Goal: Task Accomplishment & Management: Complete application form

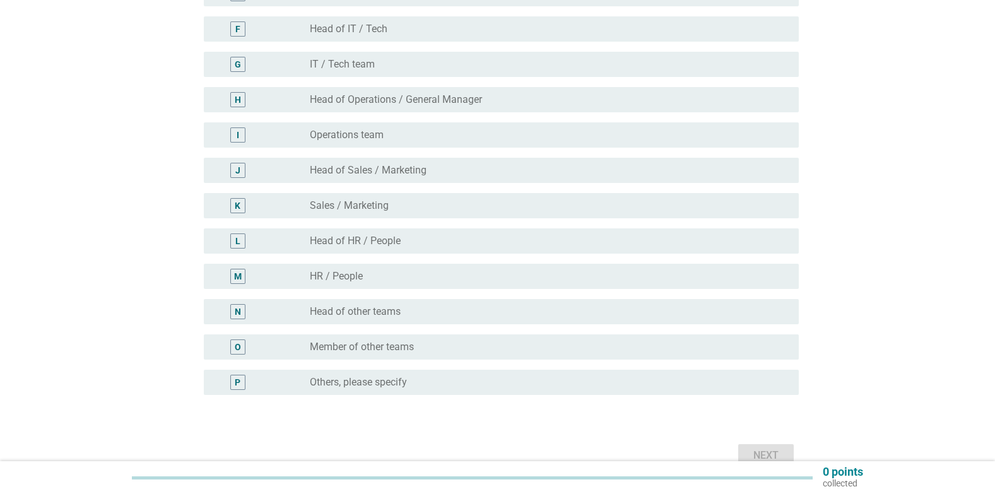
scroll to position [252, 0]
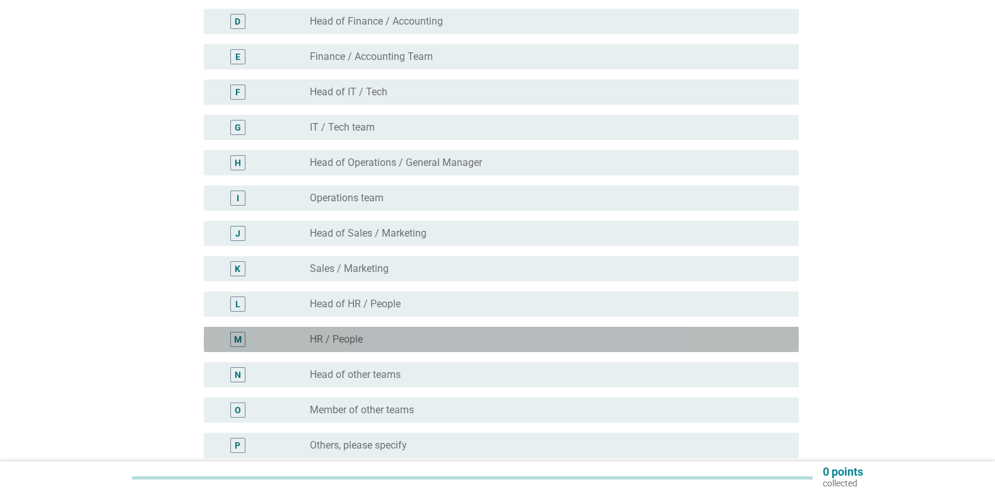
click at [240, 341] on div "M" at bounding box center [238, 339] width 8 height 13
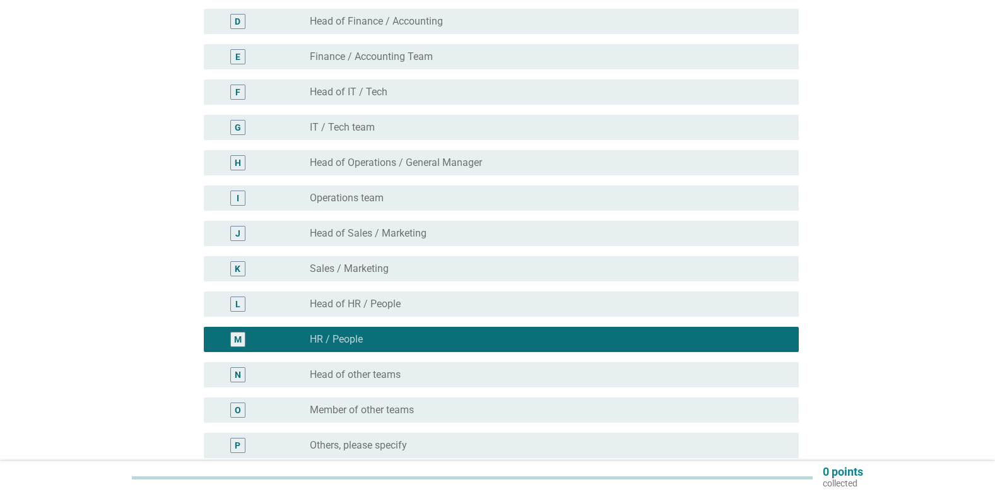
scroll to position [382, 0]
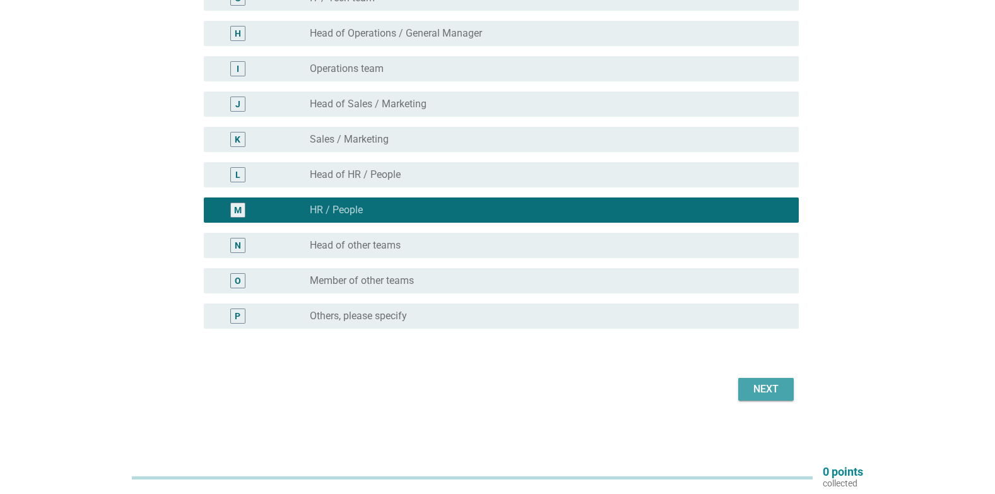
click at [779, 389] on div "Next" at bounding box center [766, 389] width 35 height 15
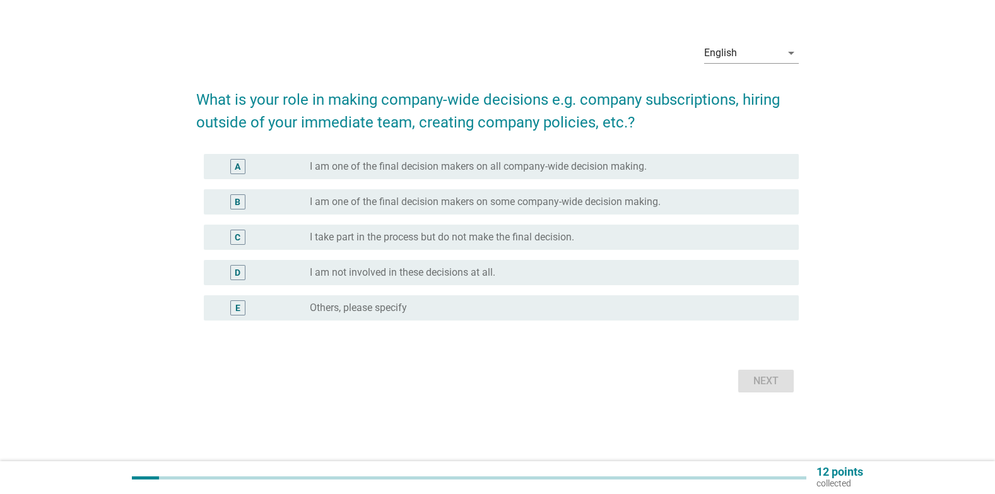
scroll to position [0, 0]
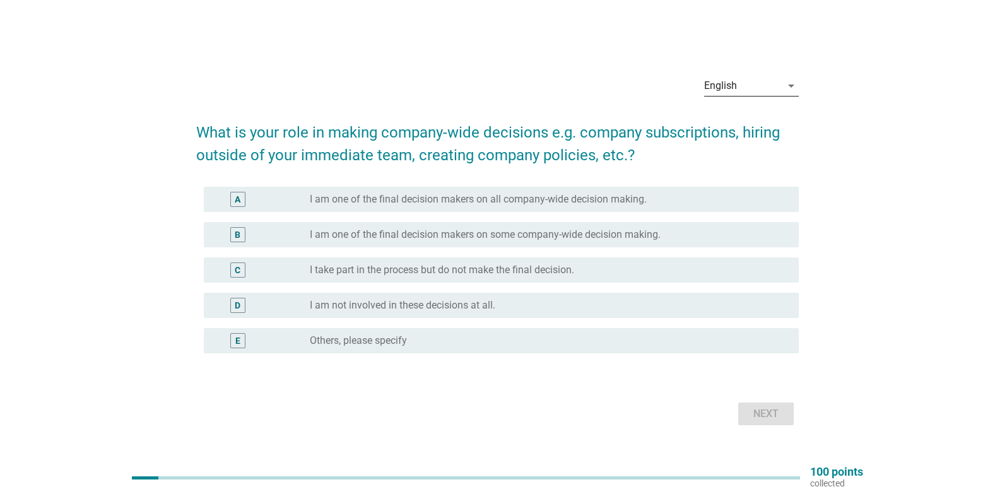
click at [791, 91] on icon "arrow_drop_down" at bounding box center [791, 85] width 15 height 15
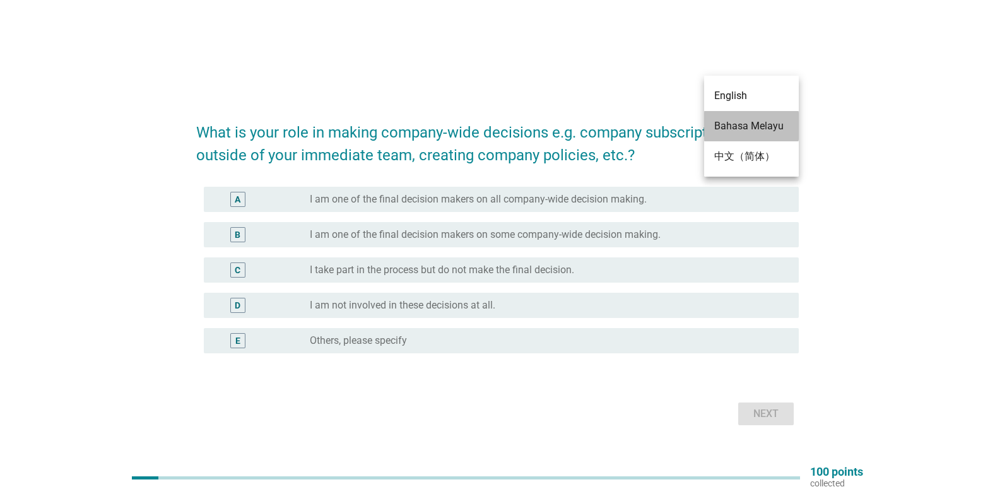
click at [759, 129] on div "Bahasa Melayu" at bounding box center [751, 126] width 74 height 15
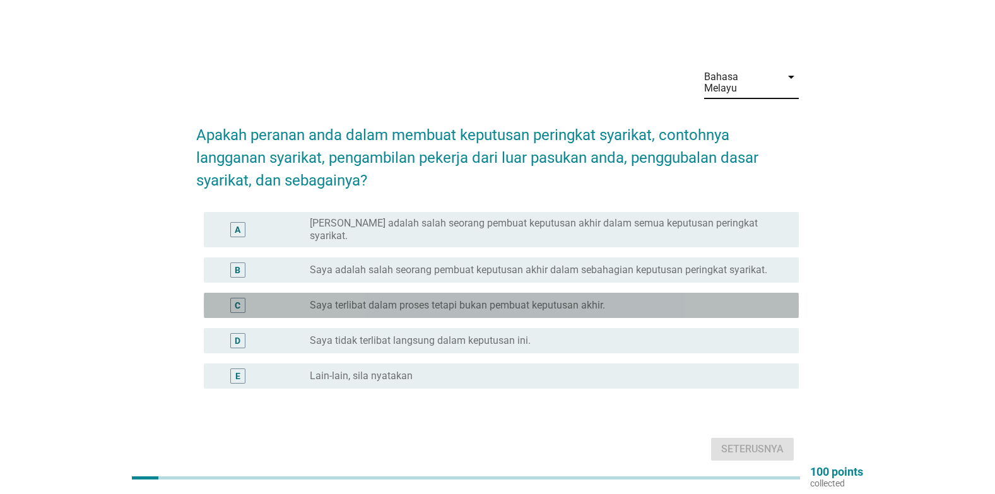
click at [542, 300] on label "Saya terlibat dalam proses tetapi bukan pembuat keputusan akhir." at bounding box center [457, 305] width 295 height 13
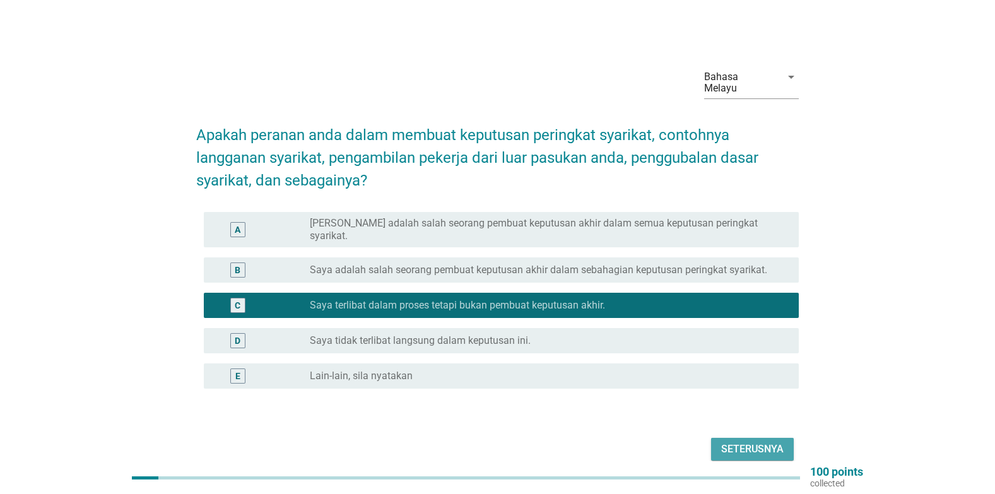
click at [760, 442] on div "Seterusnya" at bounding box center [752, 449] width 62 height 15
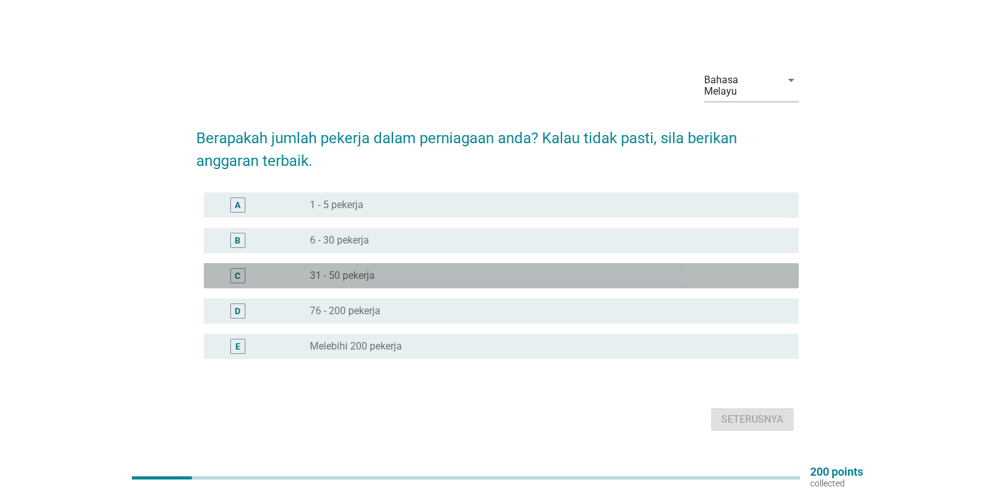
click at [239, 281] on div "C" at bounding box center [238, 275] width 6 height 13
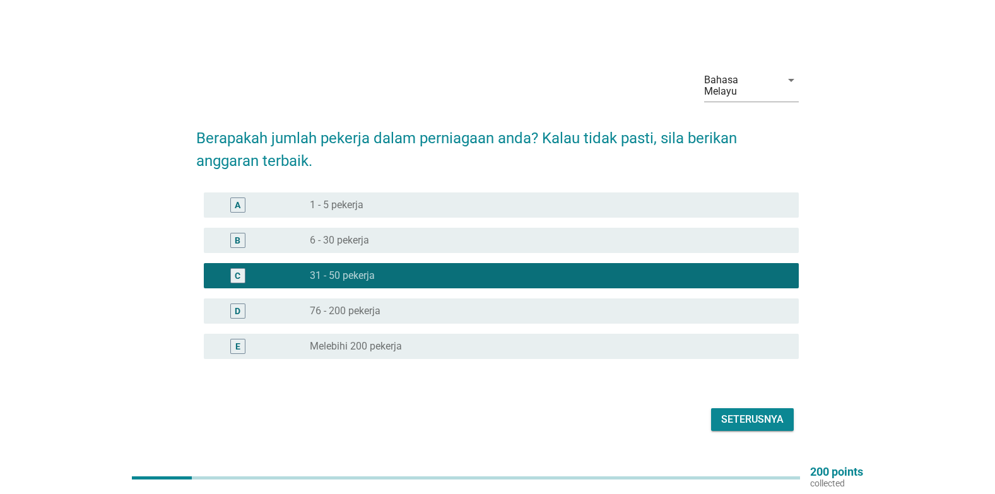
click at [752, 419] on div "Seterusnya" at bounding box center [752, 419] width 62 height 15
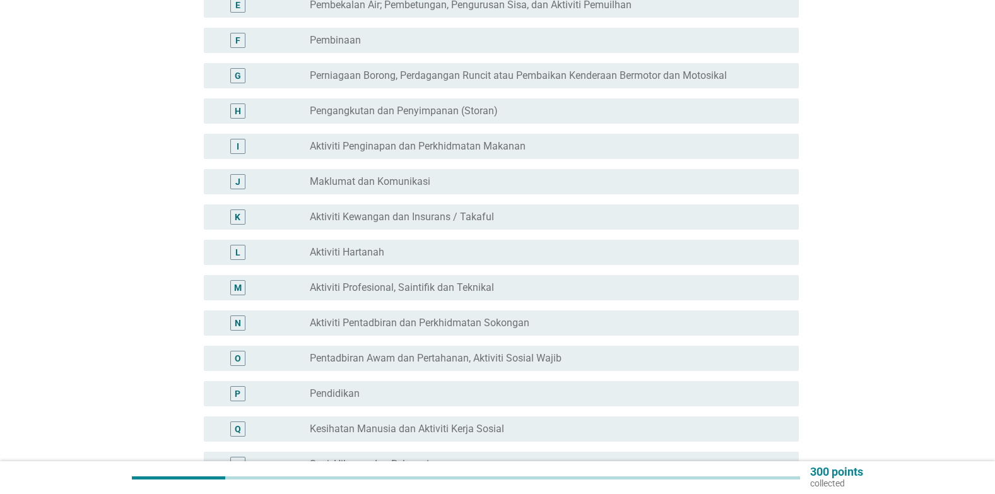
scroll to position [379, 0]
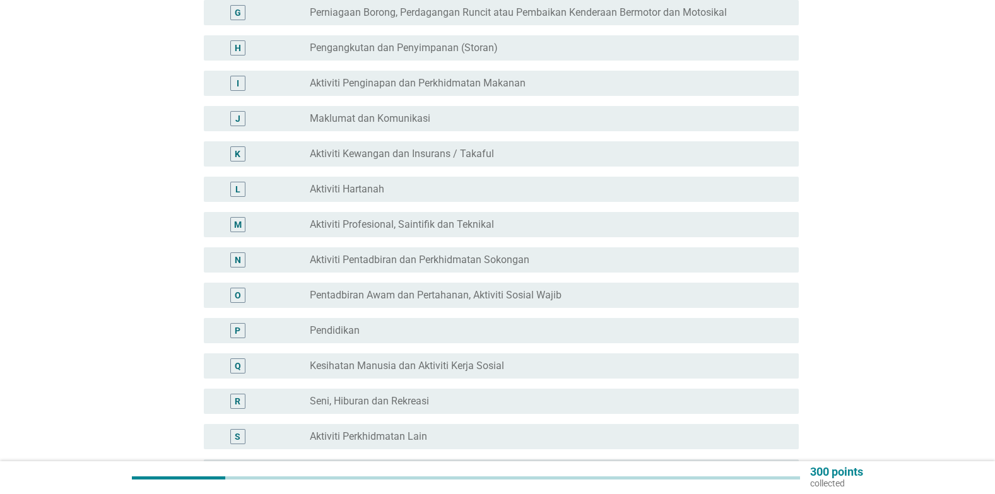
click at [280, 335] on div "P" at bounding box center [262, 330] width 96 height 15
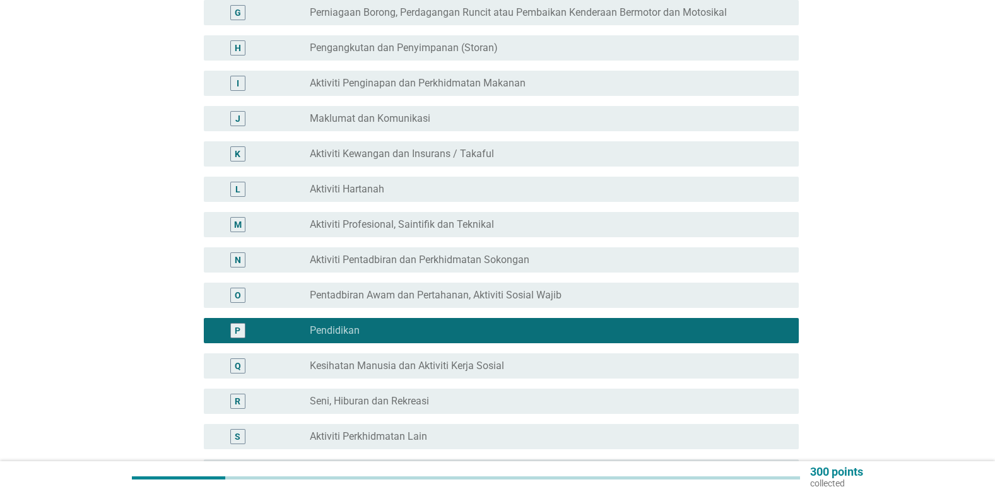
scroll to position [568, 0]
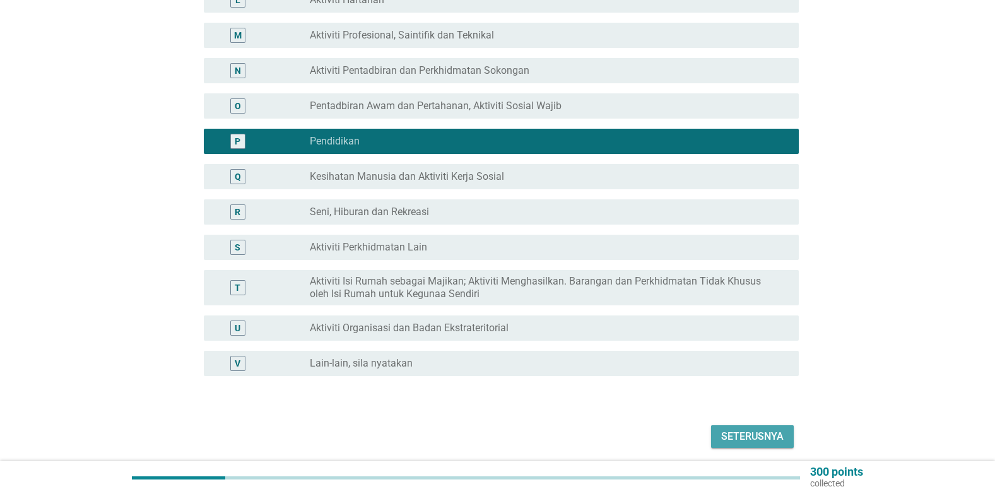
click at [735, 441] on div "Seterusnya" at bounding box center [752, 436] width 62 height 15
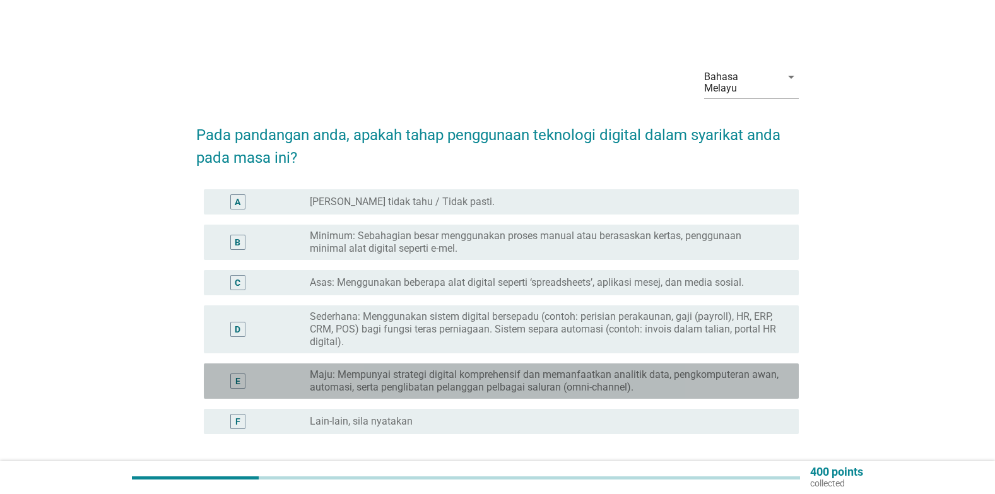
click at [386, 388] on label "Maju: Mempunyai strategi digital komprehensif dan memanfaatkan analitik data, p…" at bounding box center [544, 381] width 469 height 25
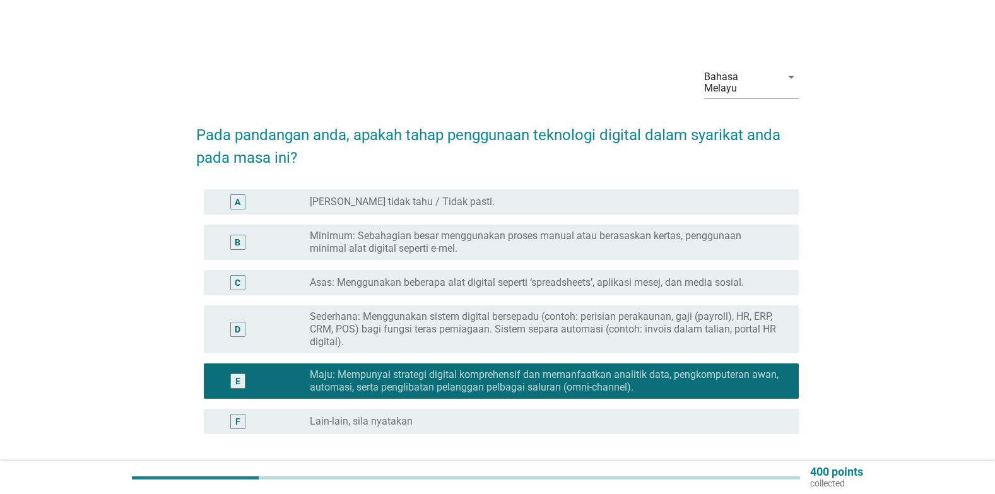
scroll to position [105, 0]
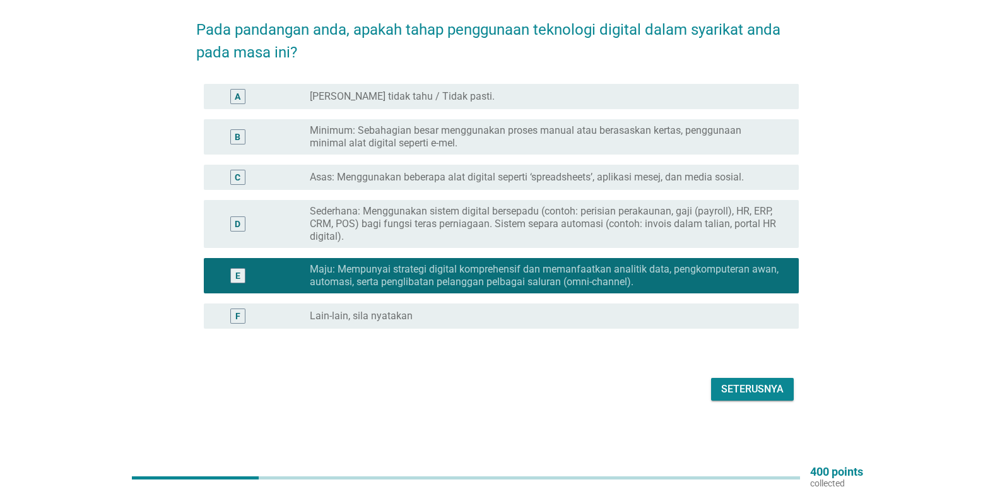
click at [733, 391] on div "Seterusnya" at bounding box center [752, 389] width 62 height 15
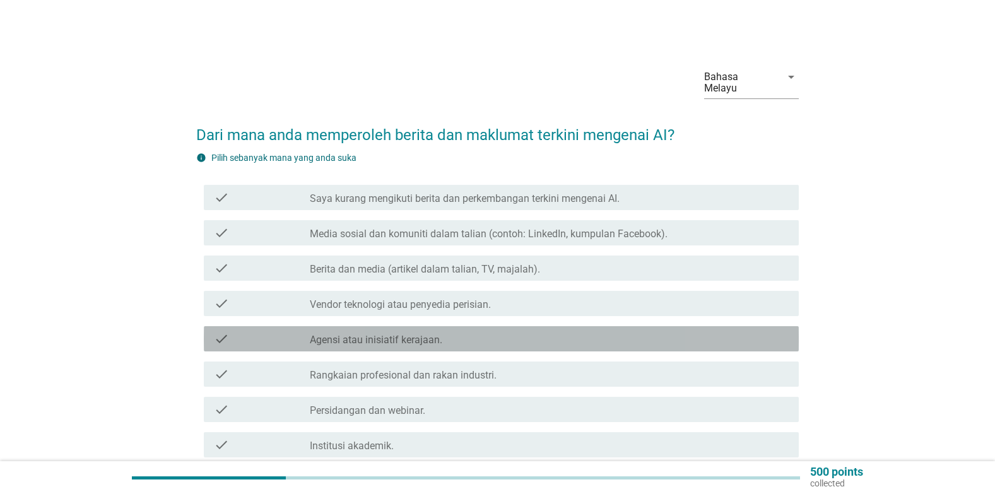
click at [574, 339] on div "check_box_outline_blank Agensi atau inisiatif kerajaan." at bounding box center [549, 338] width 479 height 15
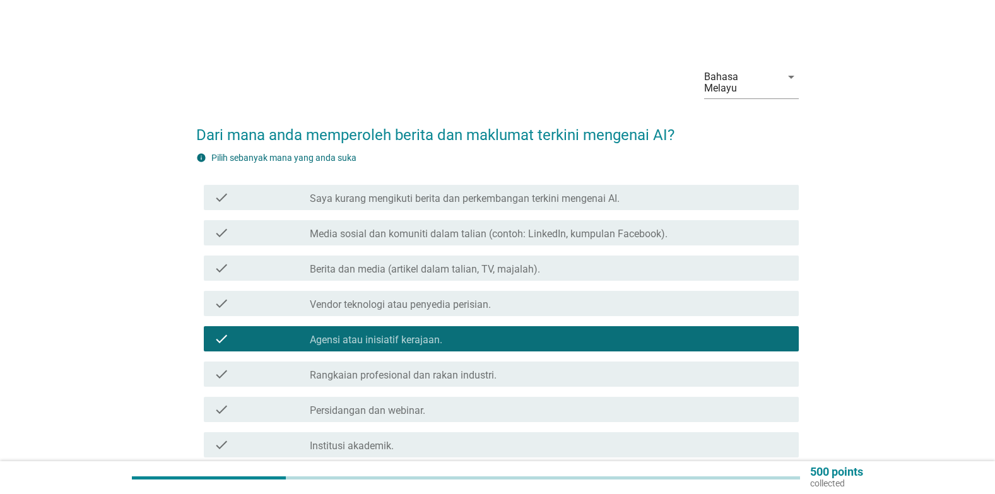
scroll to position [149, 0]
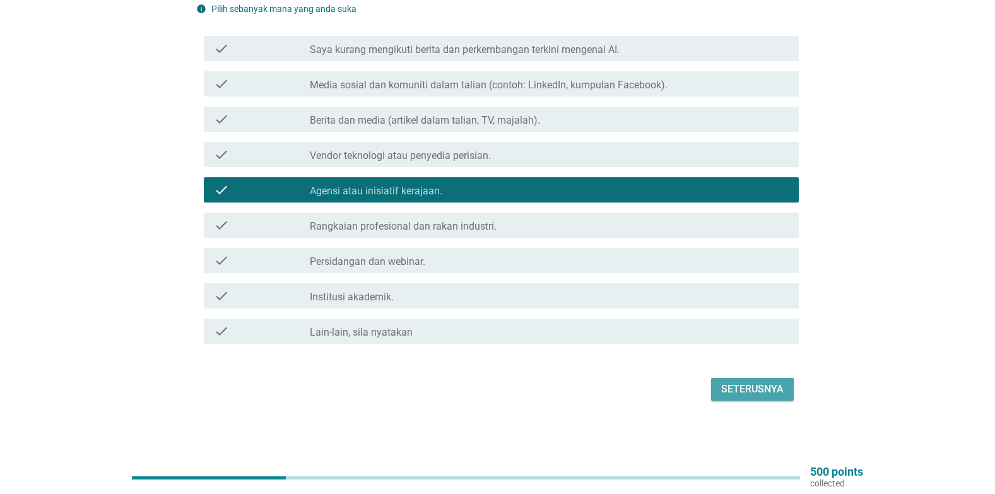
click at [780, 393] on div "Seterusnya" at bounding box center [752, 389] width 62 height 15
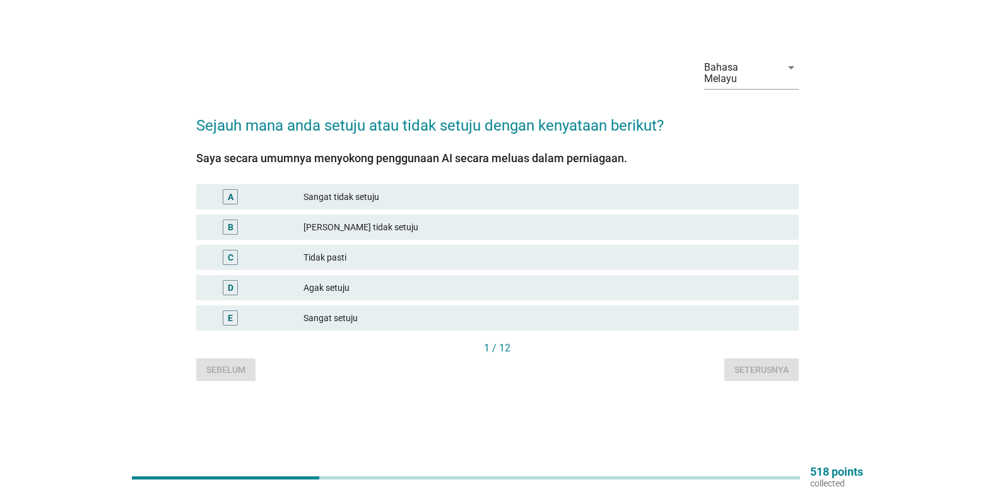
scroll to position [0, 0]
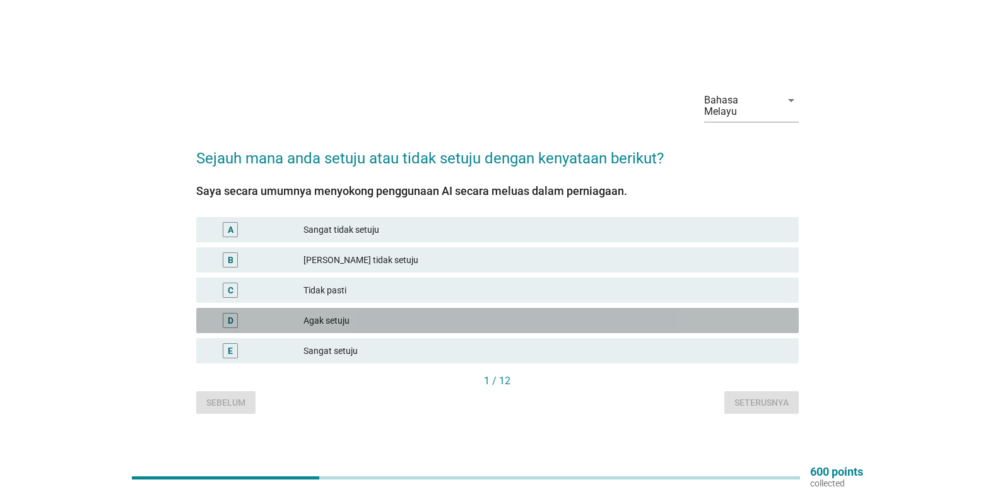
click at [235, 314] on div "D" at bounding box center [230, 320] width 15 height 15
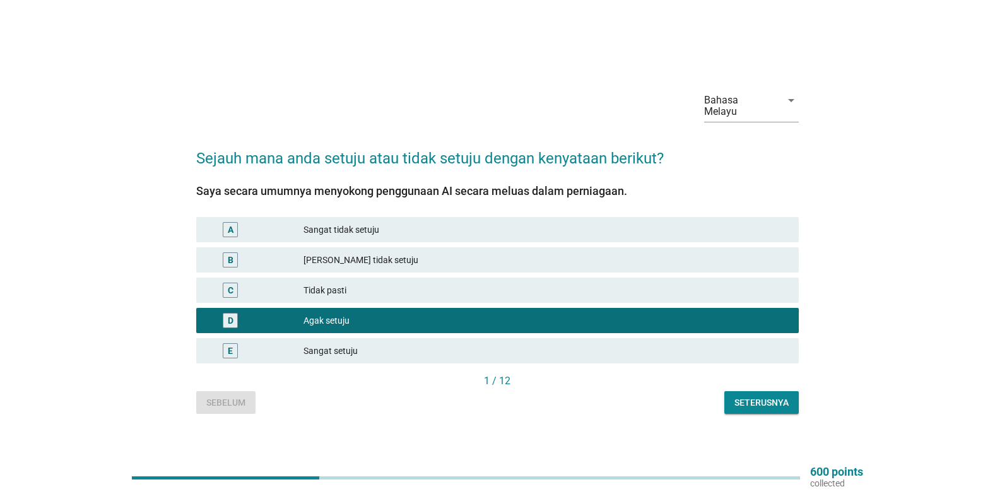
click at [777, 408] on div "Seterusnya" at bounding box center [762, 402] width 54 height 13
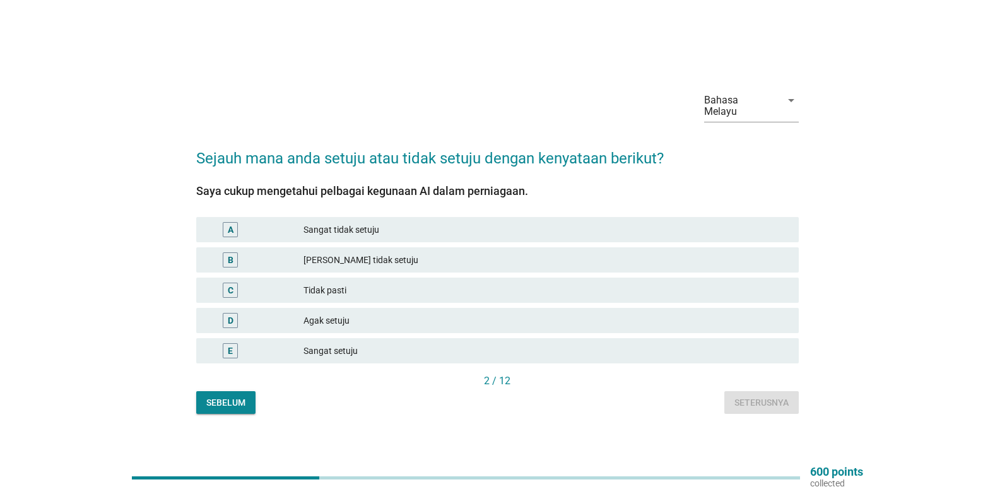
scroll to position [33, 0]
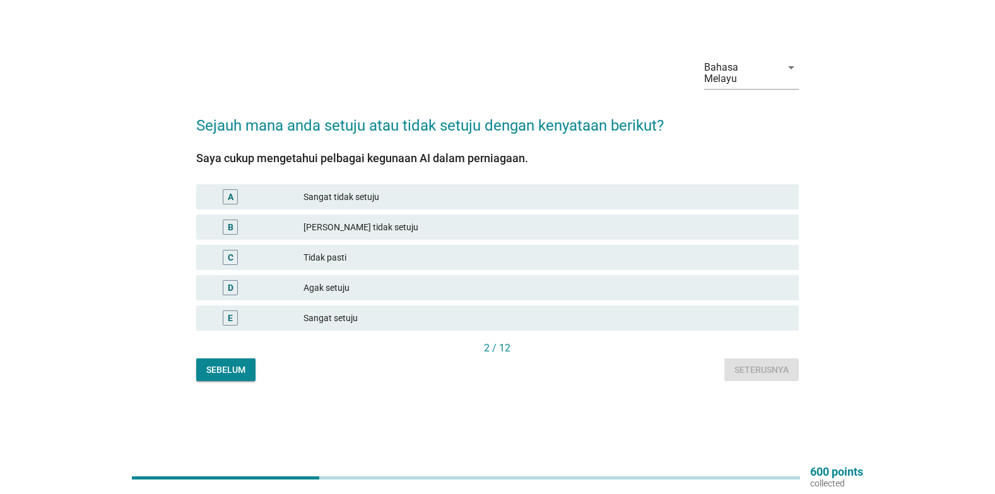
click at [225, 287] on div "D" at bounding box center [230, 287] width 15 height 15
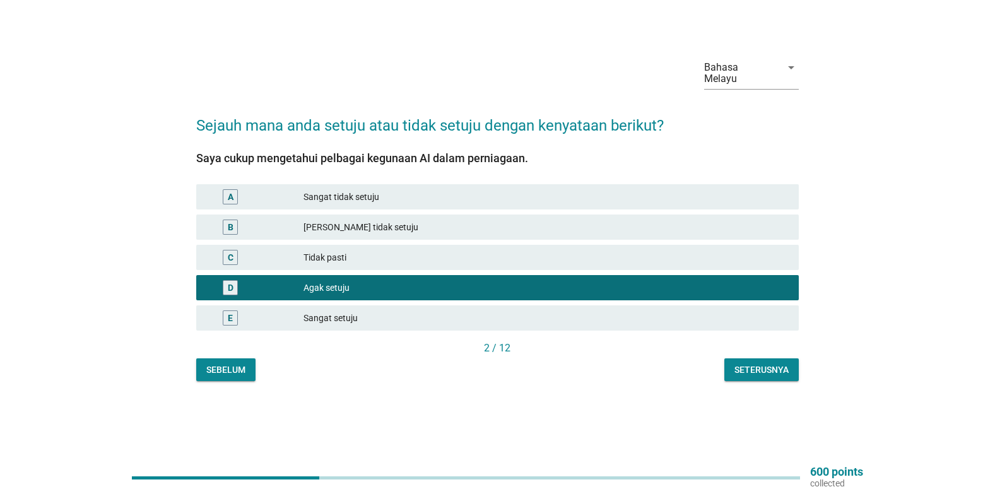
click at [762, 370] on div "Seterusnya" at bounding box center [762, 370] width 54 height 13
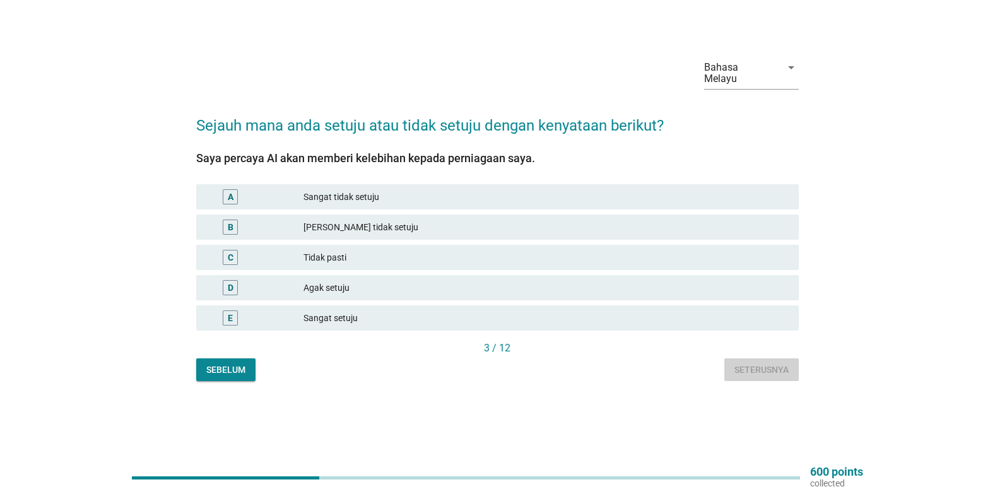
scroll to position [0, 0]
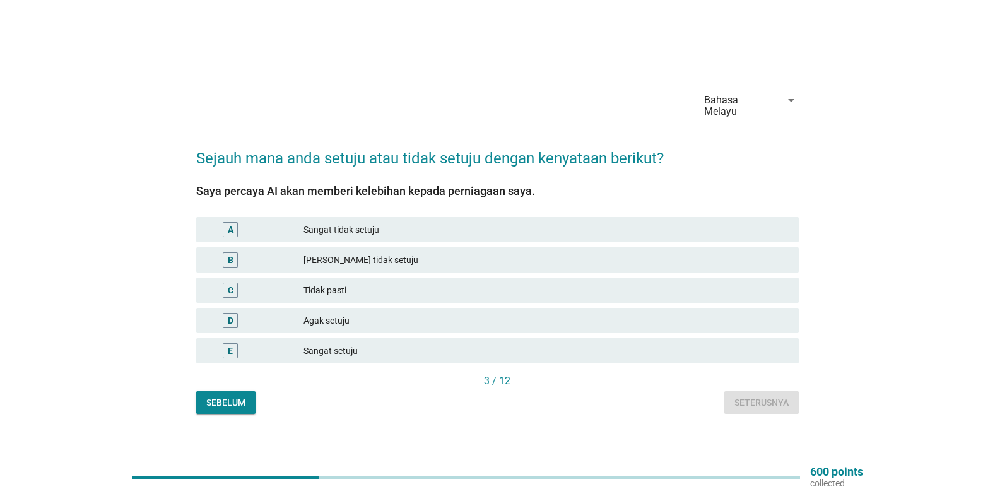
click at [234, 318] on div "D" at bounding box center [230, 320] width 15 height 15
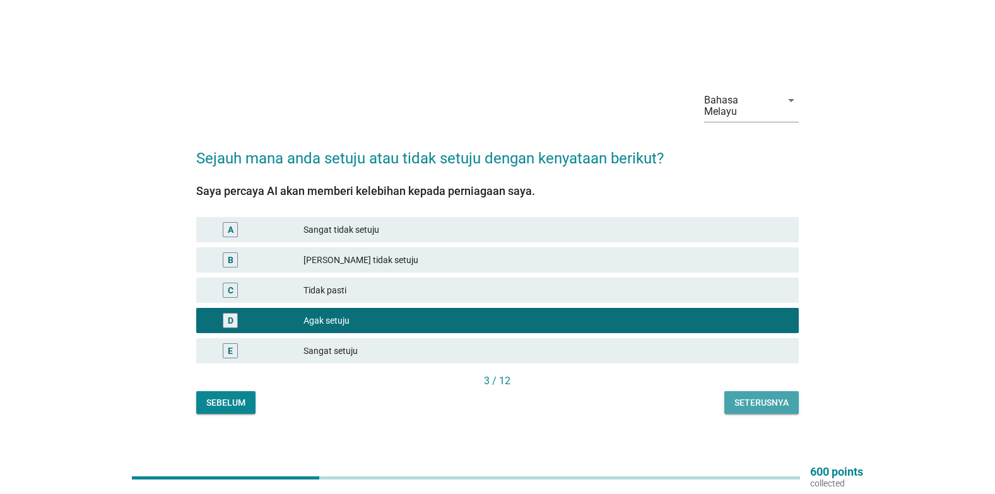
click at [762, 407] on div "Seterusnya" at bounding box center [762, 402] width 54 height 13
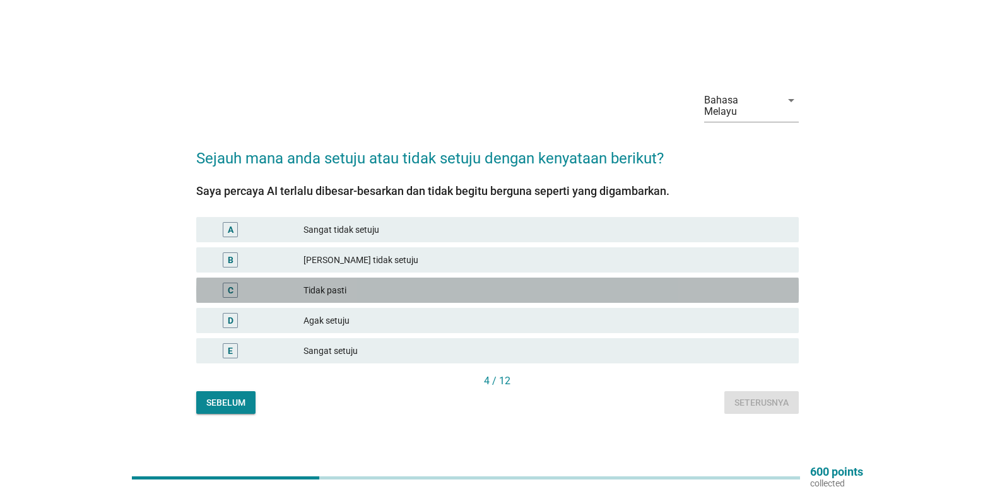
click at [240, 293] on div "C" at bounding box center [230, 290] width 49 height 15
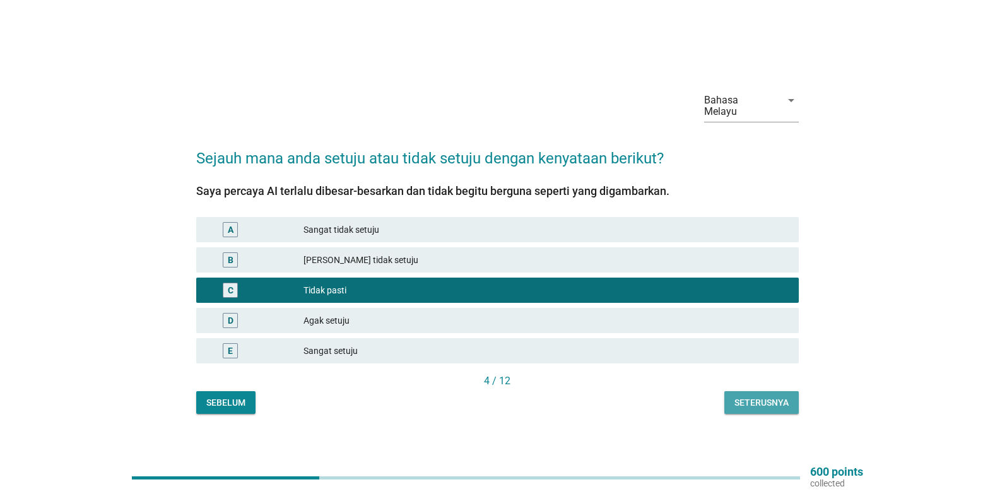
click at [768, 404] on div "Seterusnya" at bounding box center [762, 402] width 54 height 13
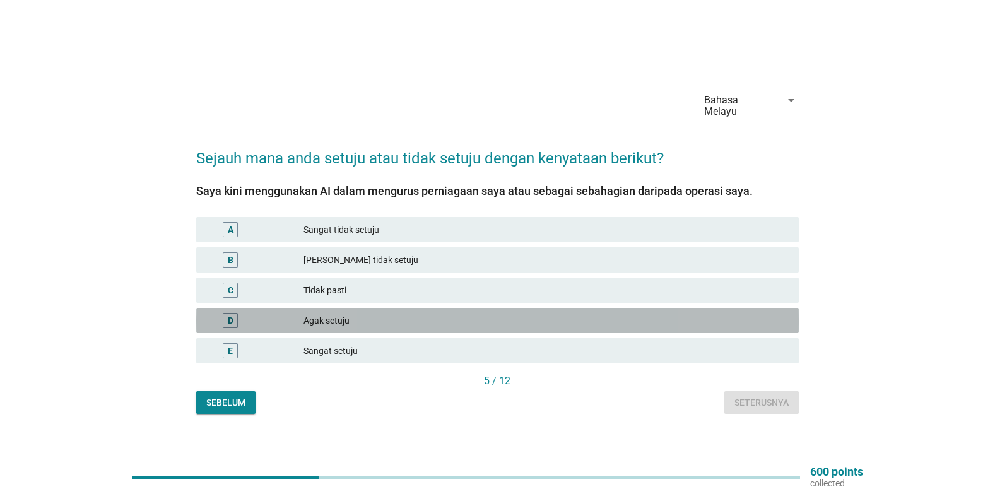
click at [228, 320] on div "D" at bounding box center [231, 320] width 6 height 13
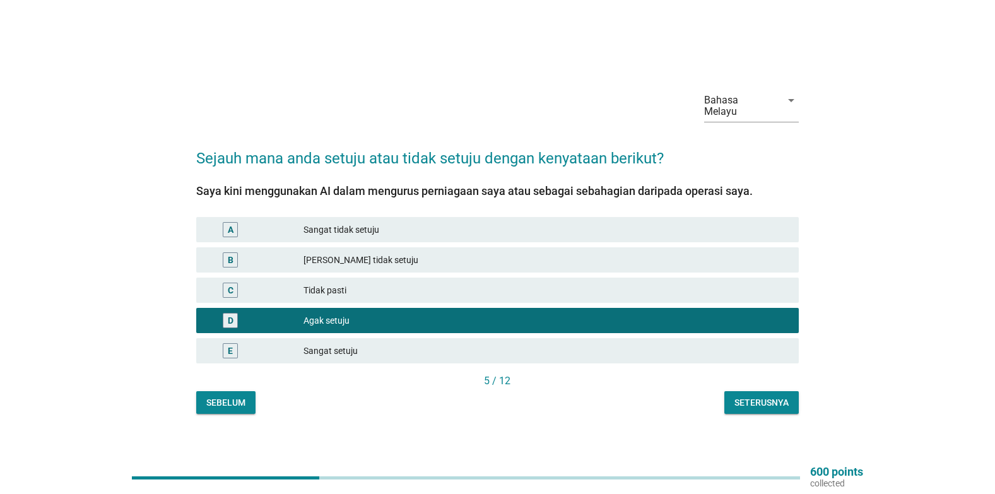
click at [770, 403] on div "Seterusnya" at bounding box center [762, 402] width 54 height 13
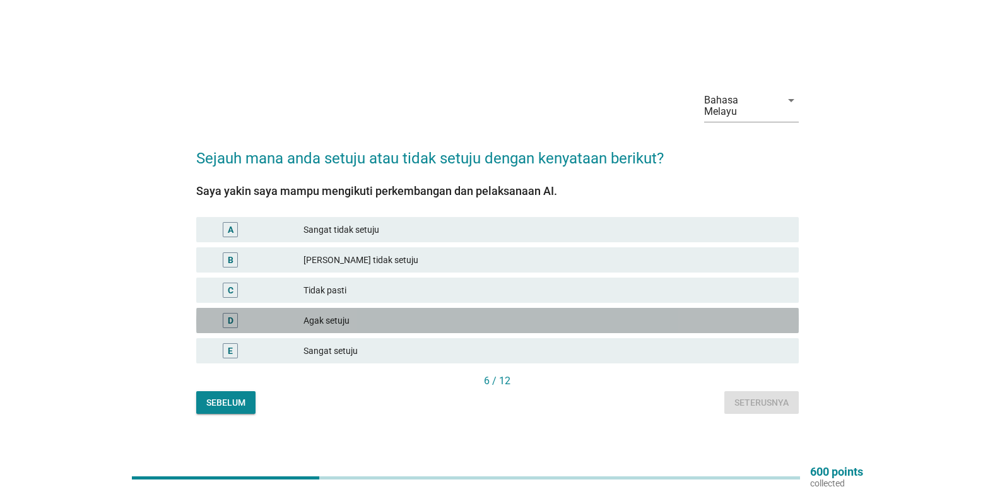
click at [237, 316] on div "D" at bounding box center [230, 320] width 15 height 15
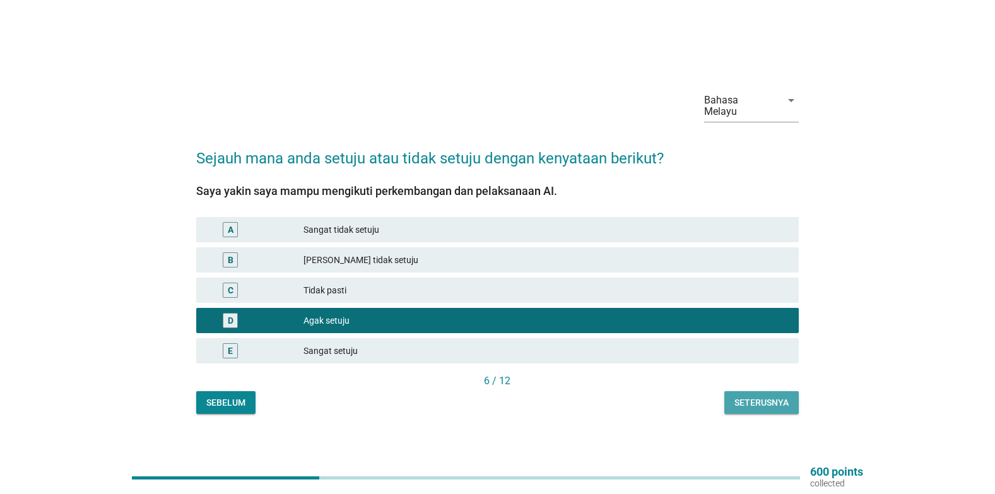
click at [774, 393] on button "Seterusnya" at bounding box center [762, 402] width 74 height 23
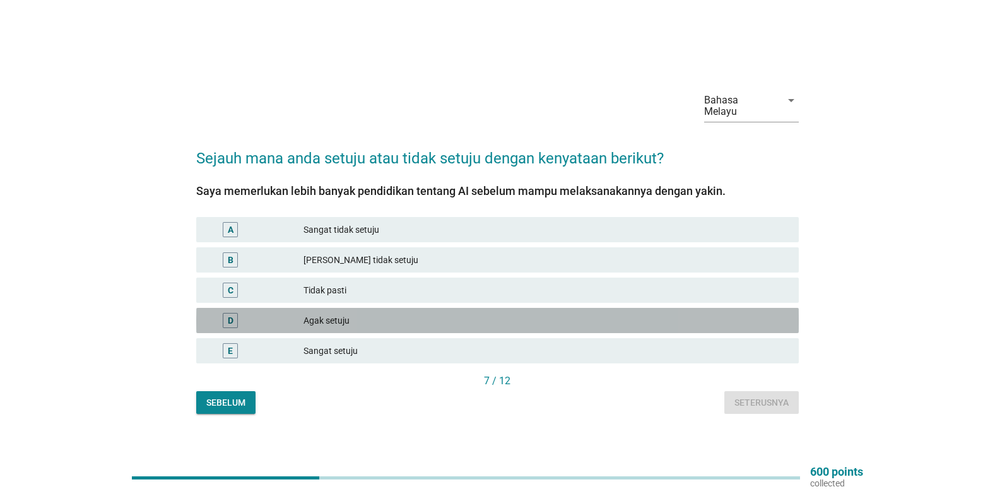
click at [252, 325] on div "D" at bounding box center [230, 320] width 49 height 15
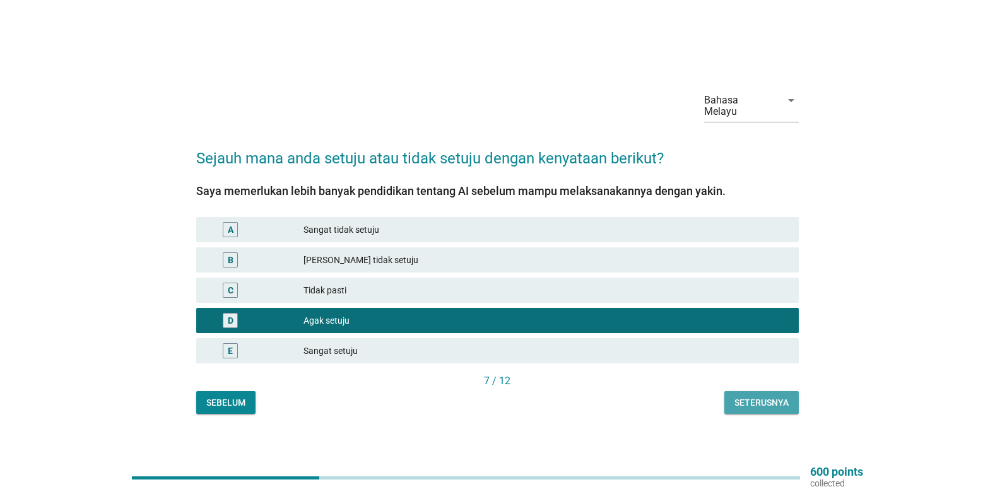
click at [765, 405] on div "Seterusnya" at bounding box center [762, 402] width 54 height 13
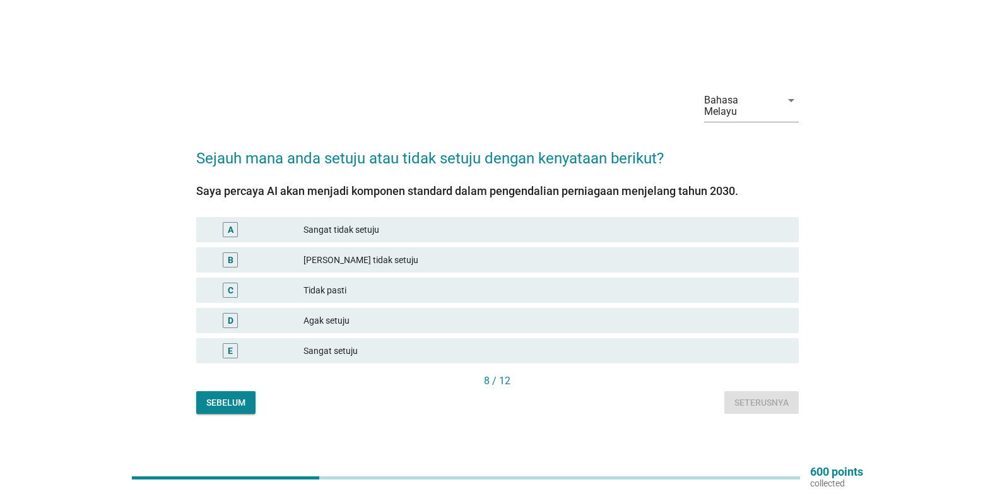
click at [233, 353] on div "E" at bounding box center [230, 351] width 5 height 13
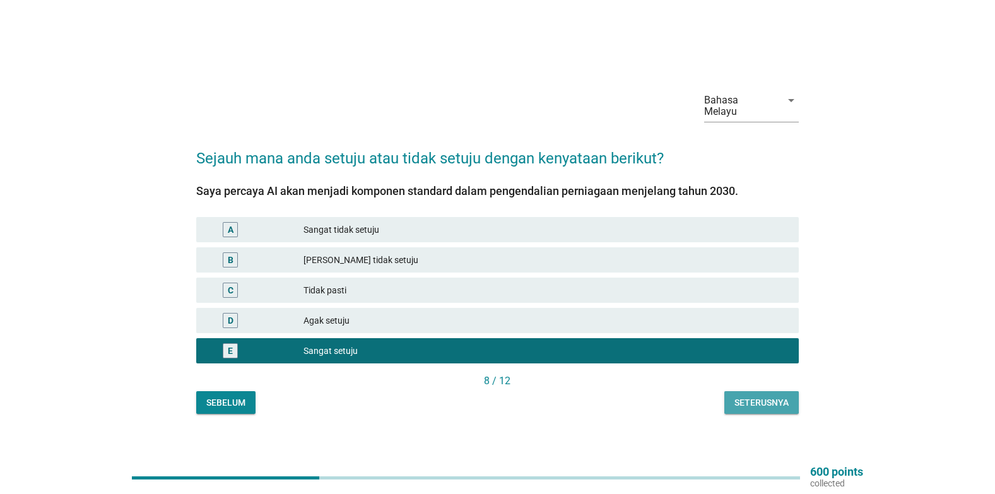
click at [771, 399] on div "Seterusnya" at bounding box center [762, 402] width 54 height 13
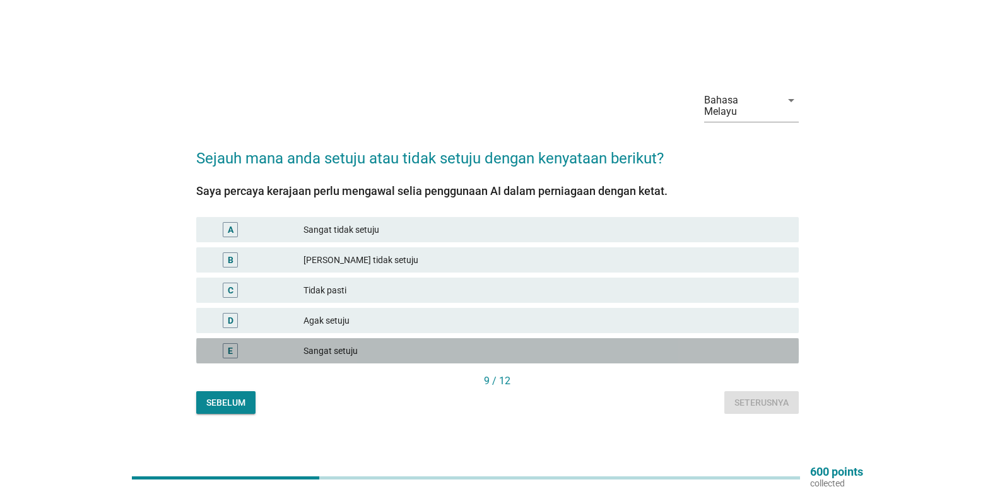
click at [228, 352] on div "E" at bounding box center [230, 351] width 5 height 13
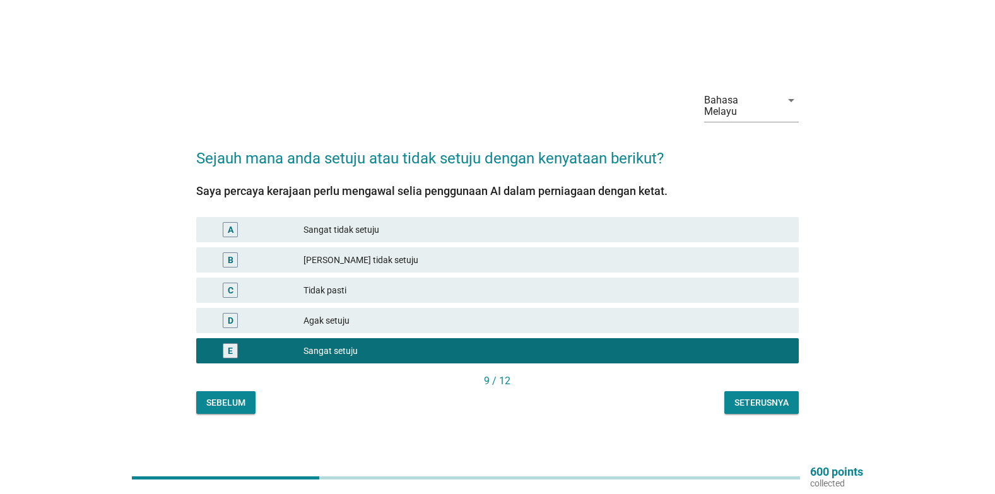
click at [741, 401] on div "Seterusnya" at bounding box center [762, 402] width 54 height 13
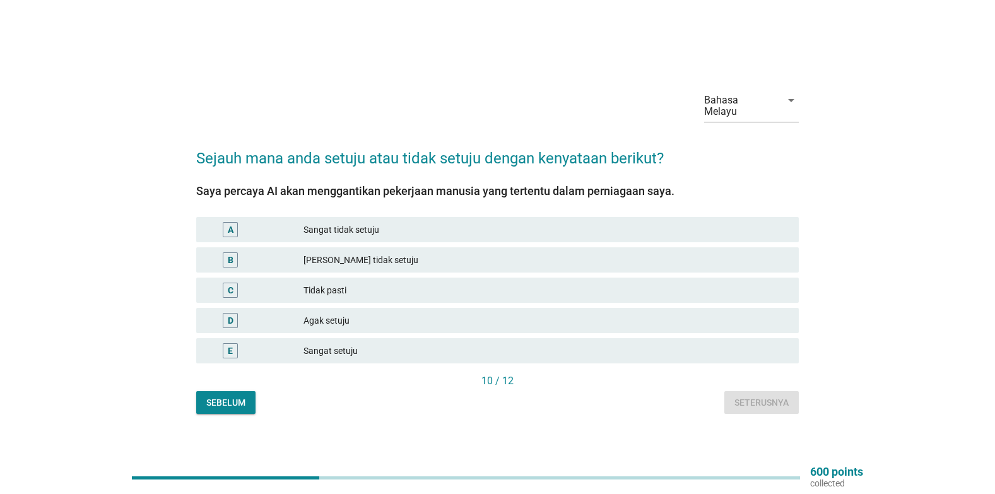
click at [283, 265] on div "B" at bounding box center [254, 259] width 97 height 15
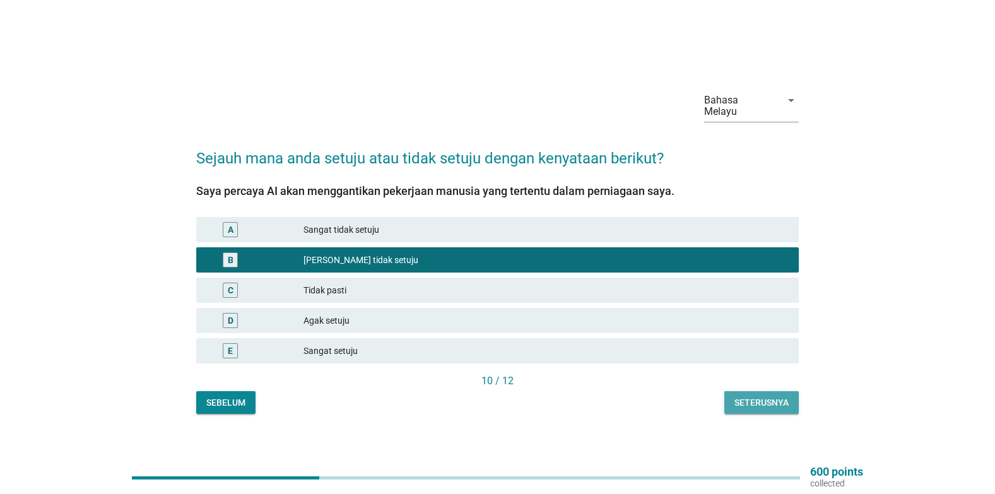
click at [787, 398] on div "Seterusnya" at bounding box center [762, 402] width 54 height 13
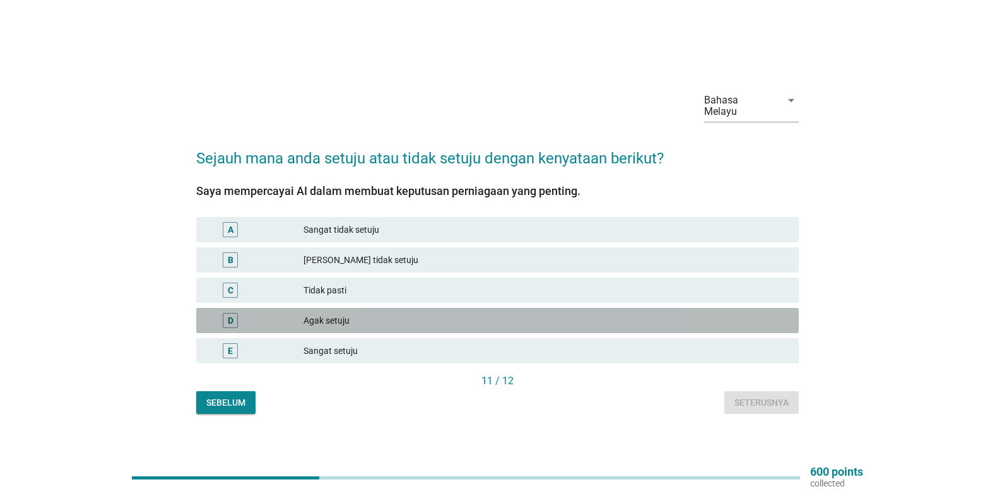
click at [260, 318] on div "D" at bounding box center [254, 320] width 97 height 15
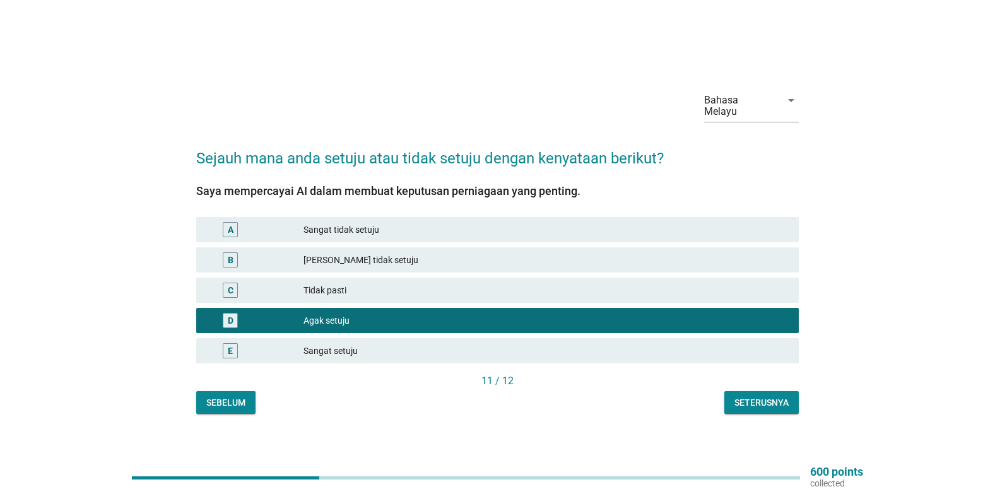
click at [761, 401] on div "Seterusnya" at bounding box center [762, 402] width 54 height 13
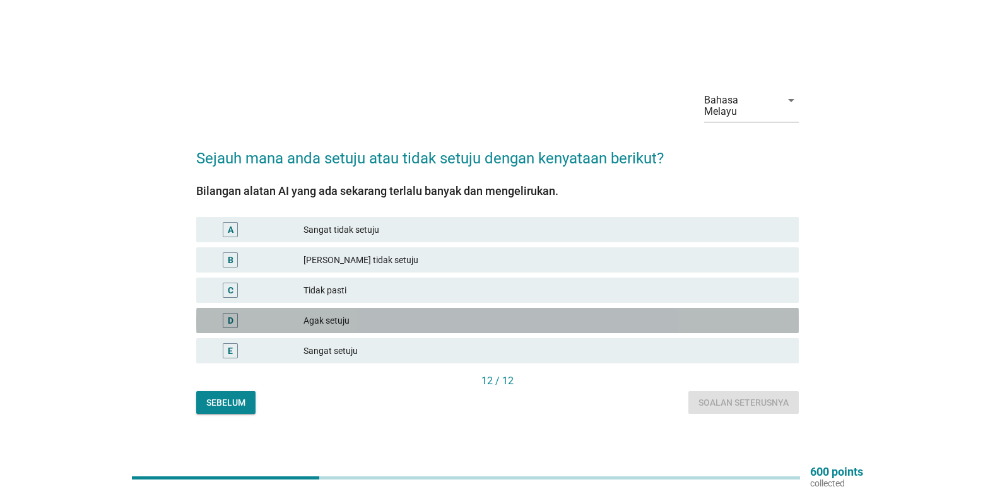
click at [366, 321] on div "Agak setuju" at bounding box center [546, 320] width 485 height 15
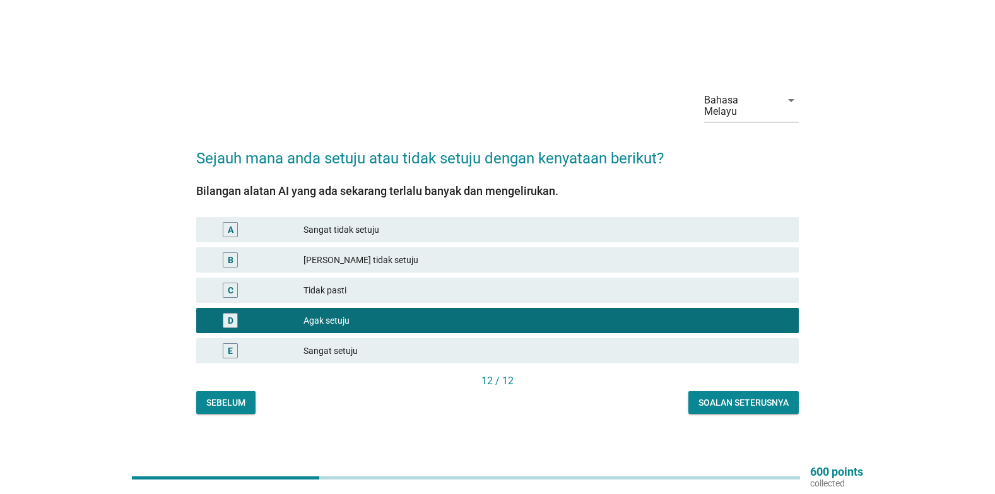
click at [709, 396] on div "Soalan seterusnya" at bounding box center [744, 402] width 90 height 13
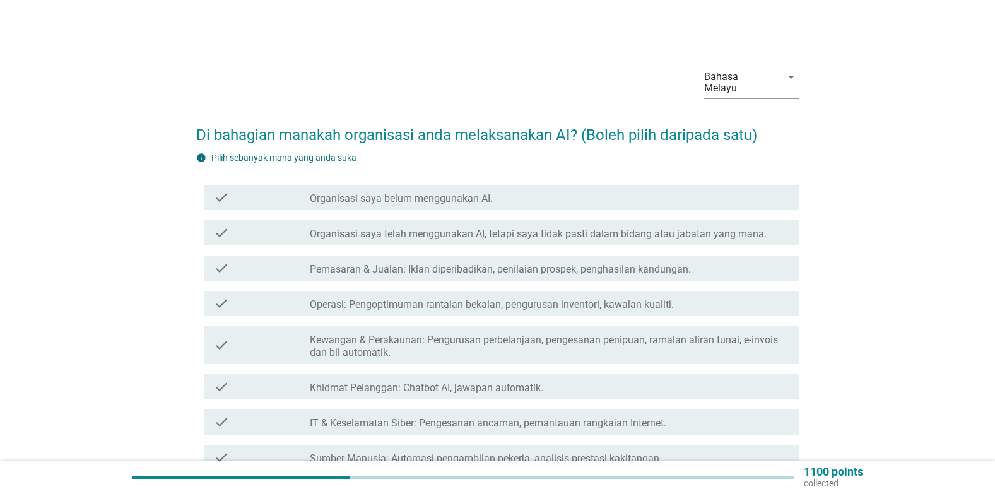
scroll to position [63, 0]
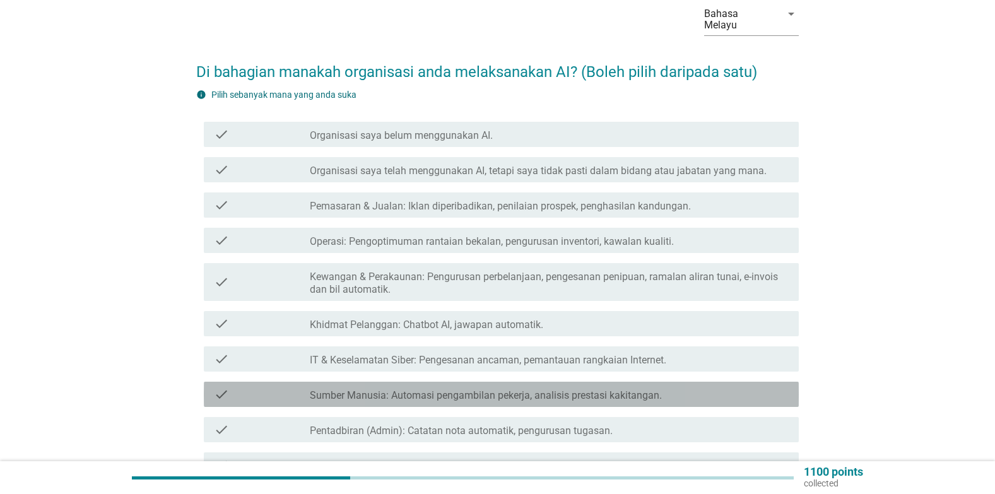
click at [458, 392] on label "Sumber Manusia: Automasi pengambilan pekerja, analisis prestasi kakitangan." at bounding box center [486, 395] width 352 height 13
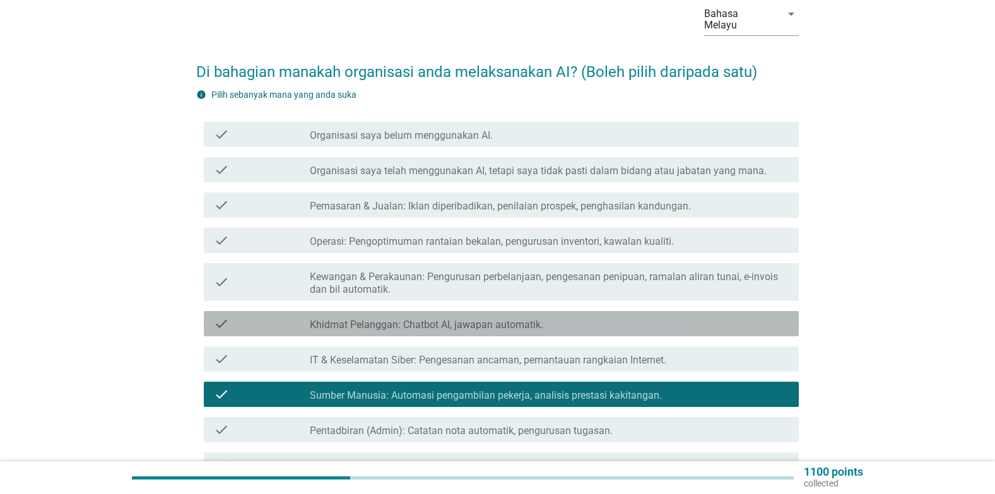
click at [499, 319] on label "Khidmat Pelanggan: Chatbot AI, jawapan automatik." at bounding box center [427, 325] width 234 height 13
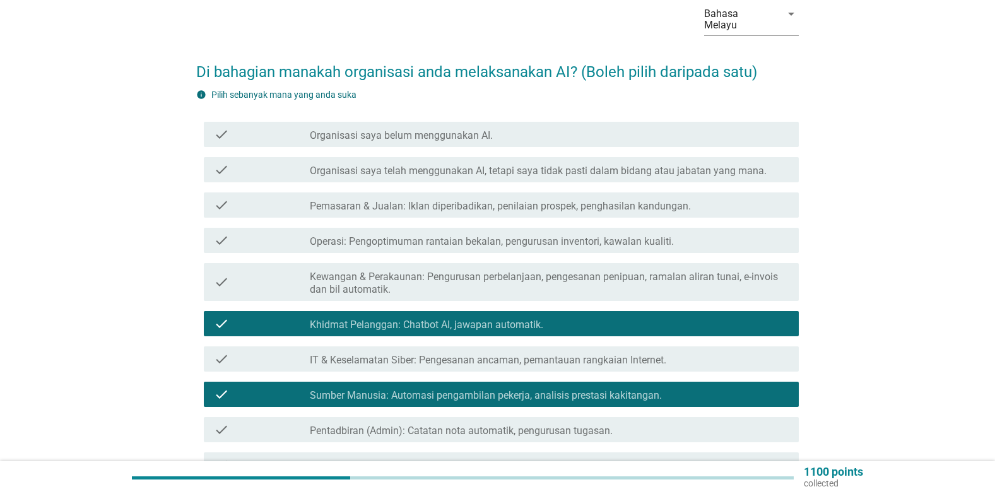
scroll to position [126, 0]
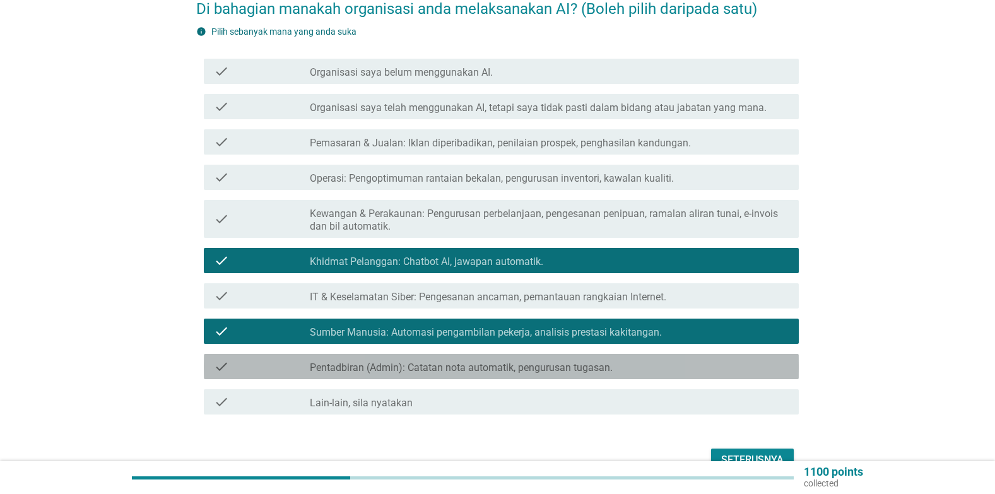
click at [494, 368] on label "Pentadbiran (Admin): Catatan nota automatik, pengurusan tugasan." at bounding box center [461, 368] width 303 height 13
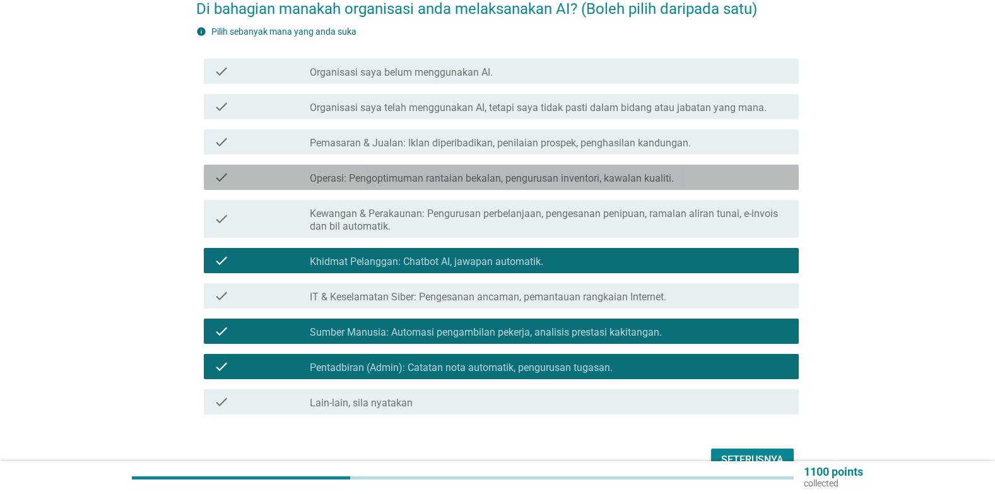
click at [590, 181] on label "Operasi: Pengoptimuman rantaian bekalan, pengurusan inventori, kawalan kualiti." at bounding box center [492, 178] width 364 height 13
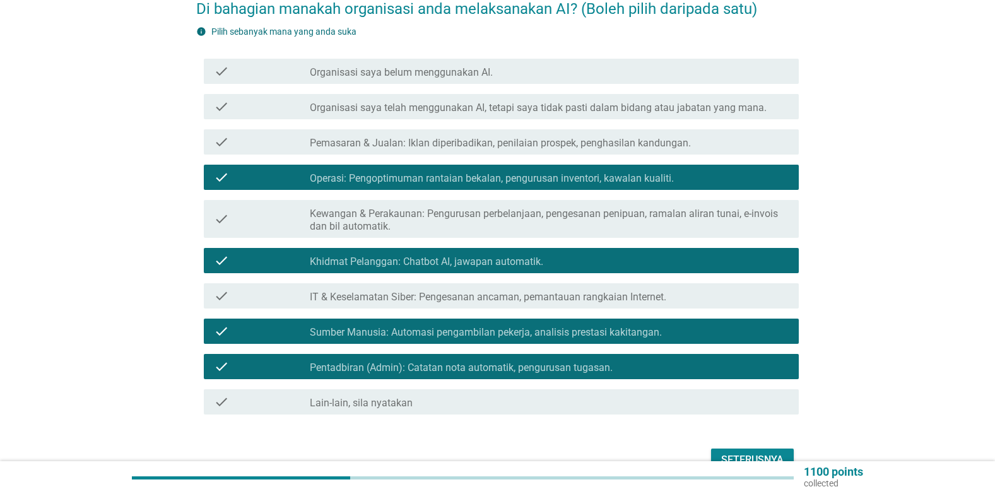
scroll to position [197, 0]
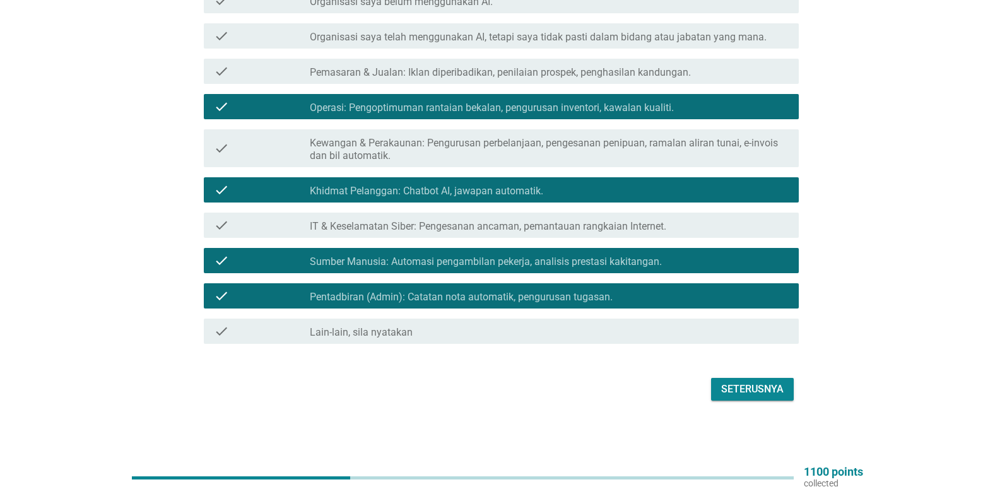
click at [737, 389] on div "Seterusnya" at bounding box center [752, 389] width 62 height 15
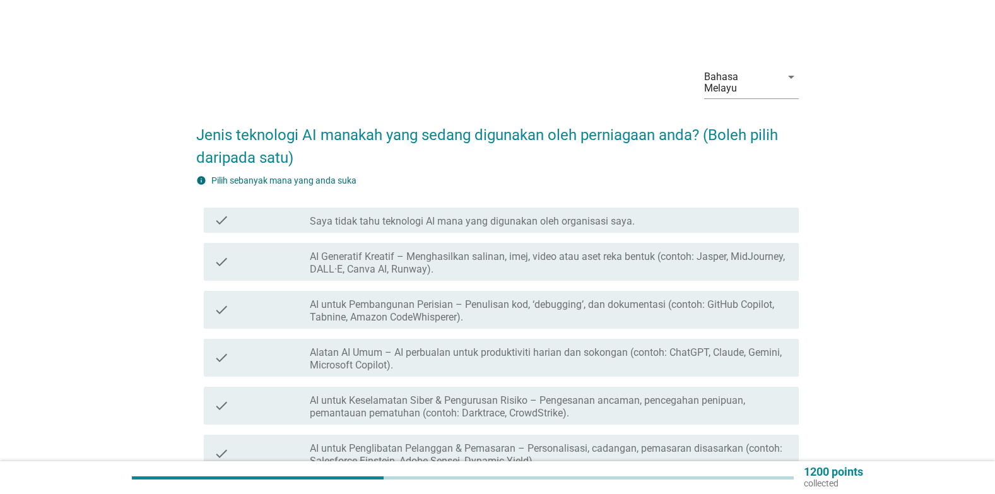
scroll to position [63, 0]
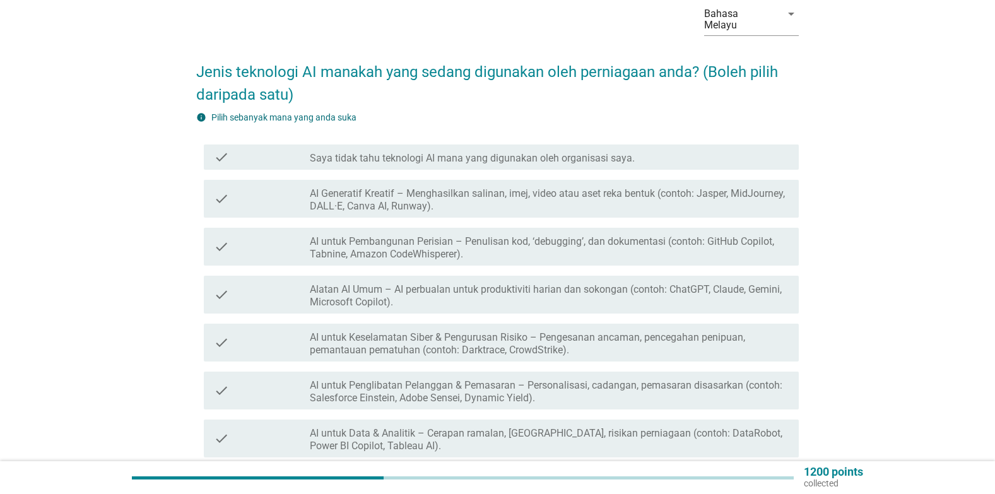
click at [504, 300] on label "Alatan AI Umum – AI perbualan untuk produktiviti harian dan sokongan (contoh: C…" at bounding box center [549, 295] width 479 height 25
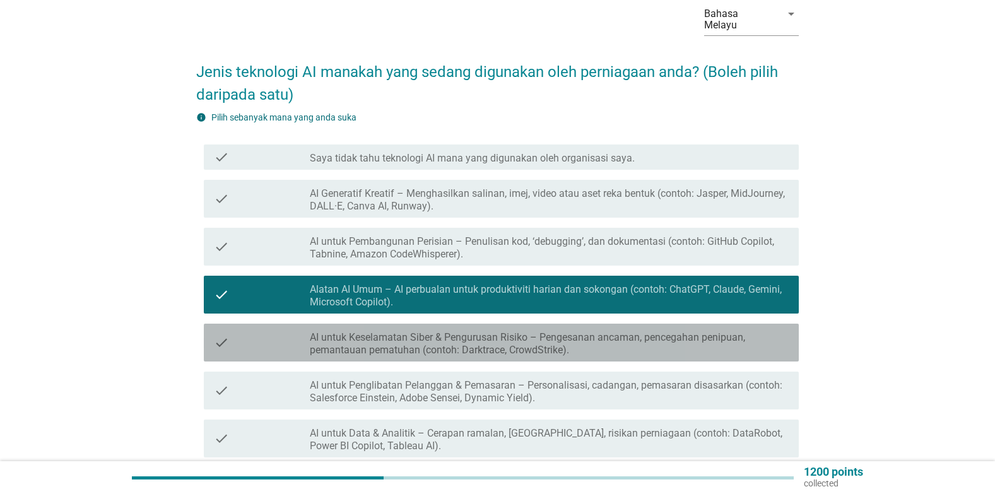
click at [357, 347] on label "AI untuk Keselamatan Siber & Pengurusan Risiko – Pengesanan ancaman, pencegahan…" at bounding box center [549, 343] width 479 height 25
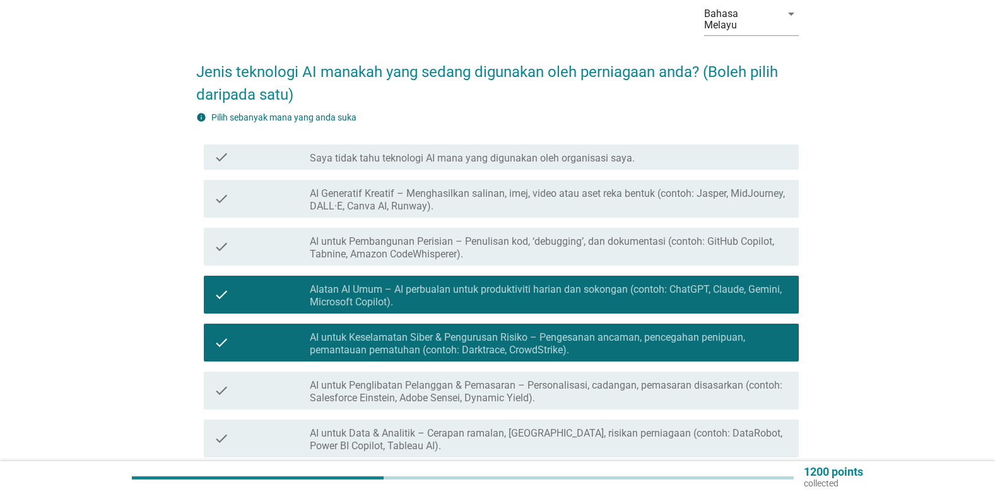
click at [407, 200] on label "AI Generatif Kreatif – Menghasilkan salinan, imej, video atau aset reka bentuk …" at bounding box center [549, 199] width 479 height 25
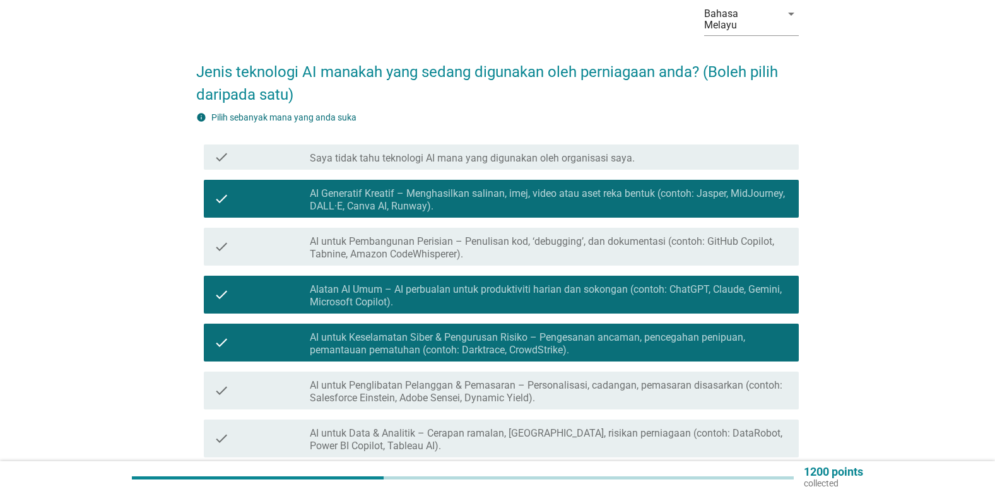
scroll to position [189, 0]
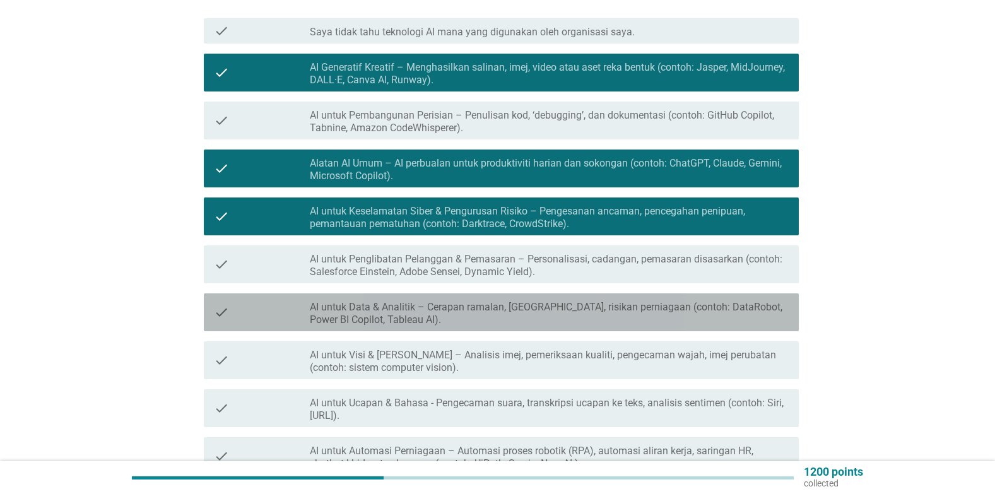
click at [388, 319] on label "AI untuk Data & Analitik – Cerapan ramalan, [GEOGRAPHIC_DATA], risikan perniaga…" at bounding box center [549, 313] width 479 height 25
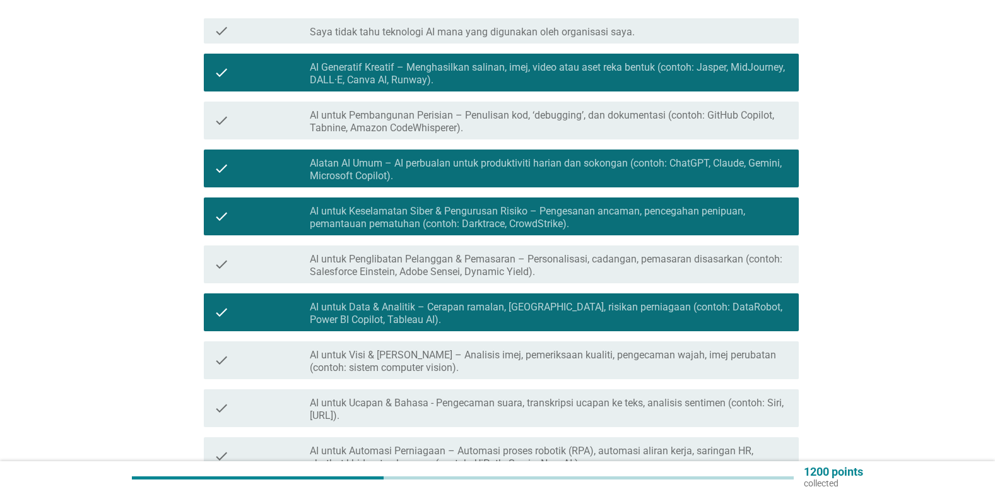
scroll to position [252, 0]
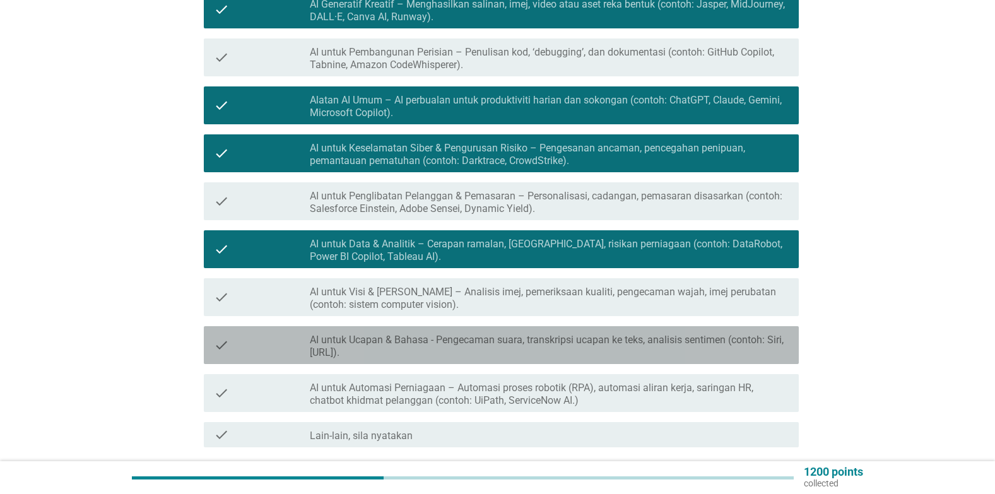
click at [404, 344] on label "AI untuk Ucapan & Bahasa - Pengecaman suara, transkripsi ucapan ke teks, analis…" at bounding box center [549, 346] width 479 height 25
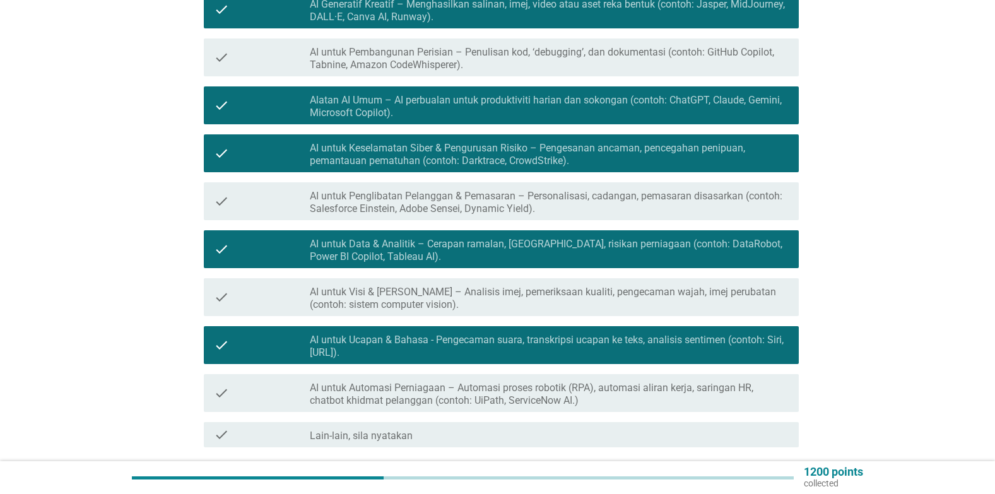
scroll to position [316, 0]
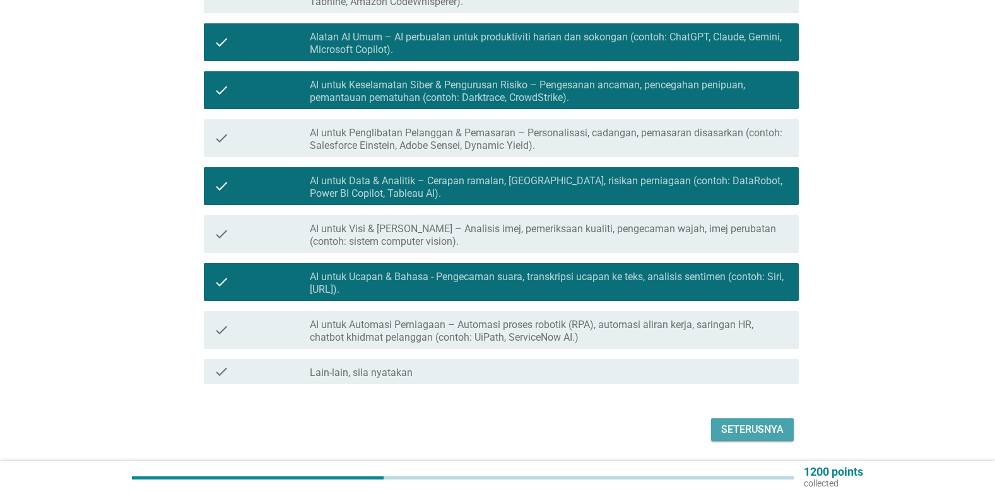
click at [766, 429] on div "Seterusnya" at bounding box center [752, 429] width 62 height 15
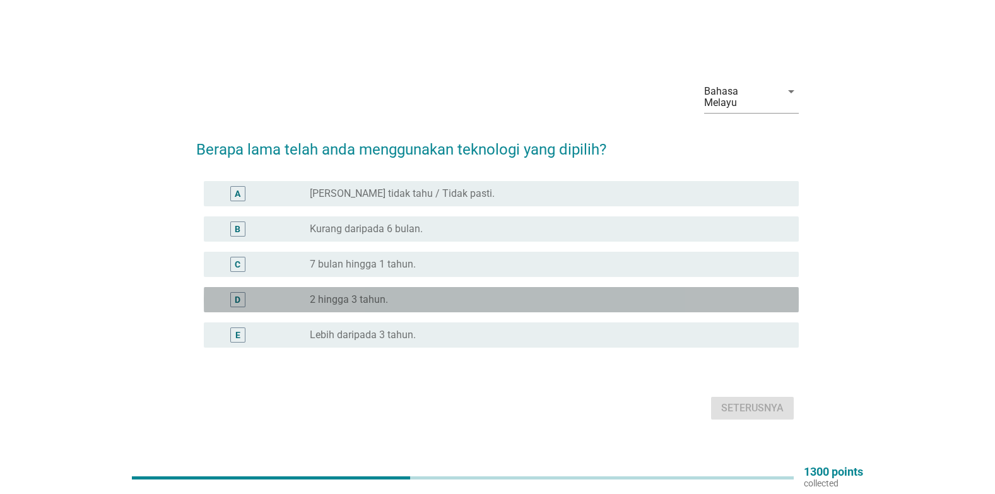
click at [340, 300] on label "2 hingga 3 tahun." at bounding box center [349, 299] width 78 height 13
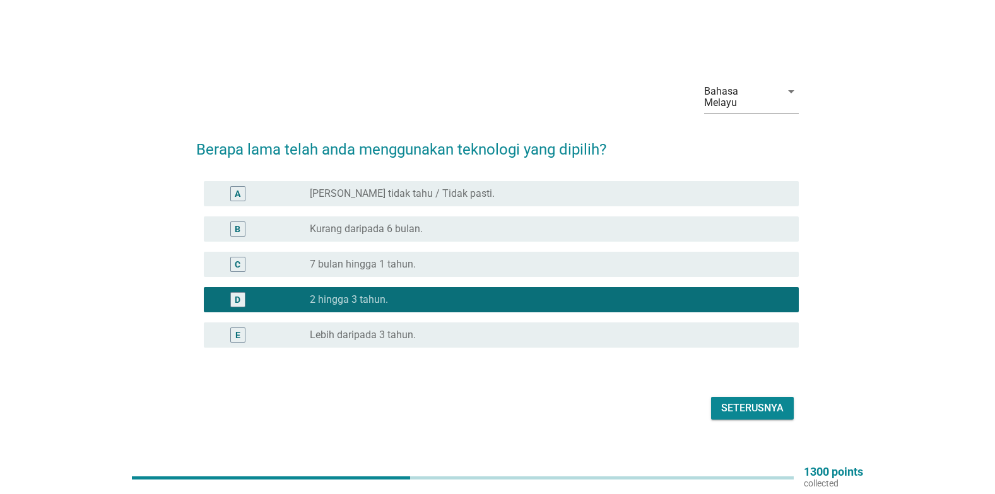
click at [732, 406] on div "Seterusnya" at bounding box center [752, 408] width 62 height 15
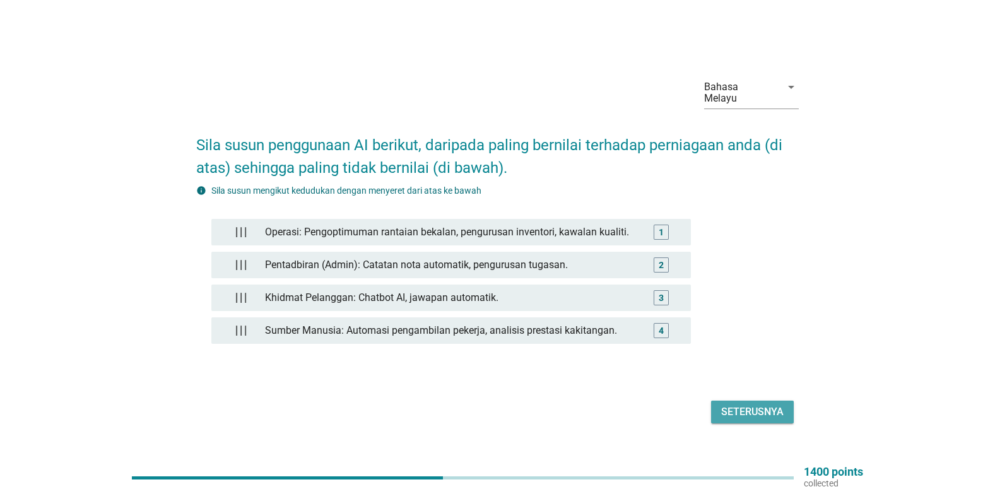
click at [757, 408] on div "Seterusnya" at bounding box center [752, 412] width 62 height 15
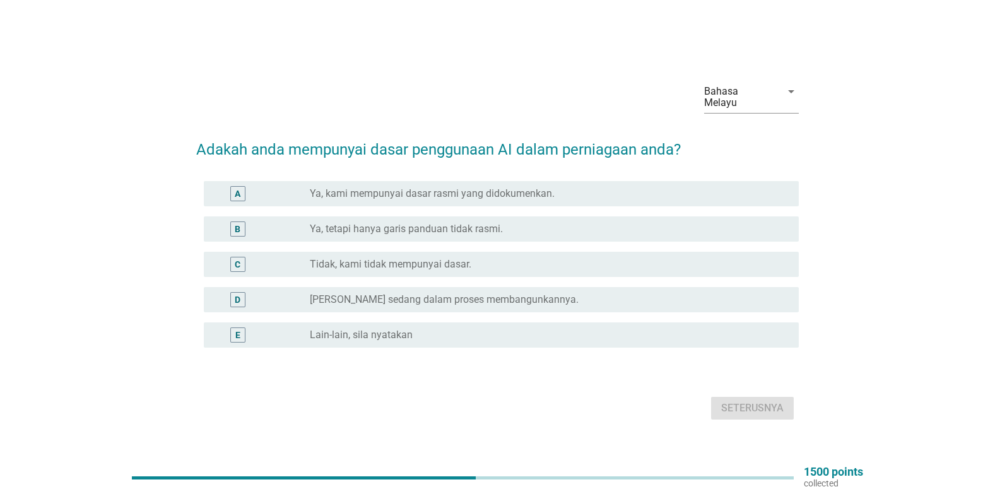
click at [329, 232] on label "Ya, tetapi hanya garis panduan tidak rasmi." at bounding box center [406, 229] width 193 height 13
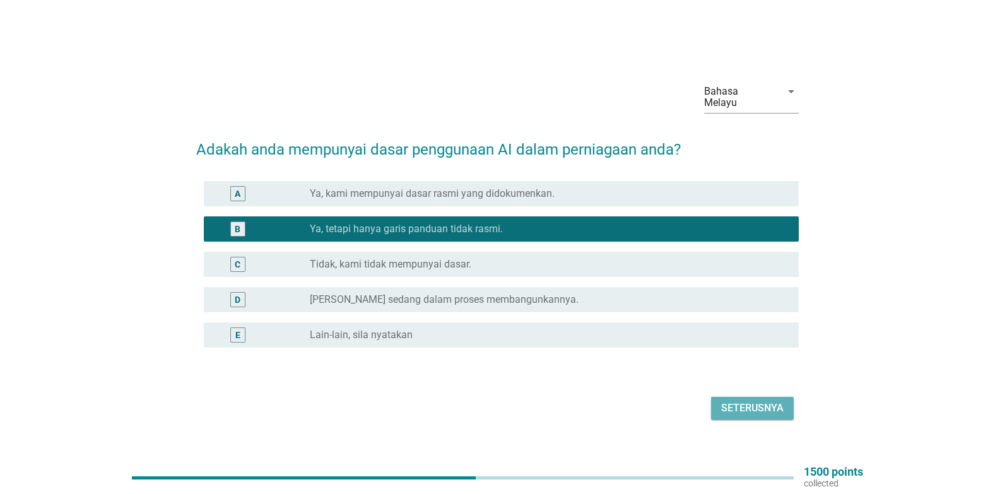
click at [756, 412] on div "Seterusnya" at bounding box center [752, 408] width 62 height 15
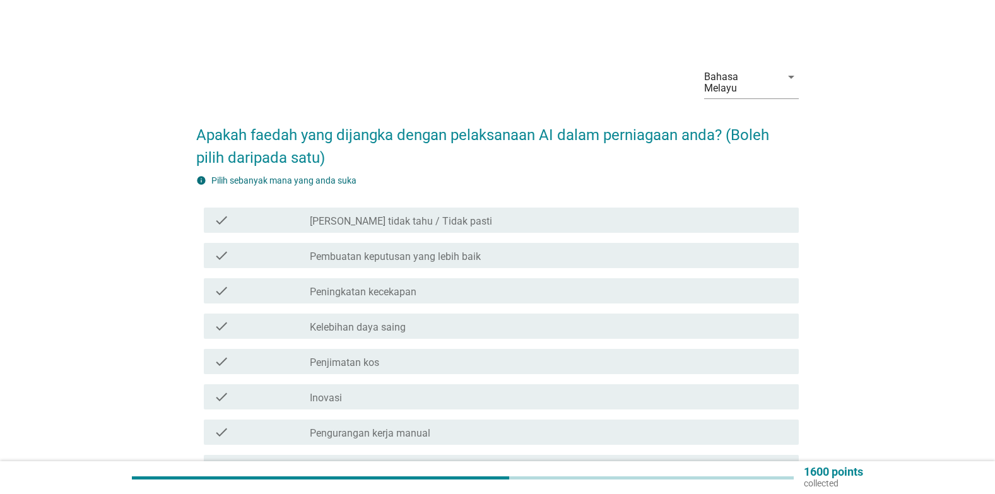
scroll to position [63, 0]
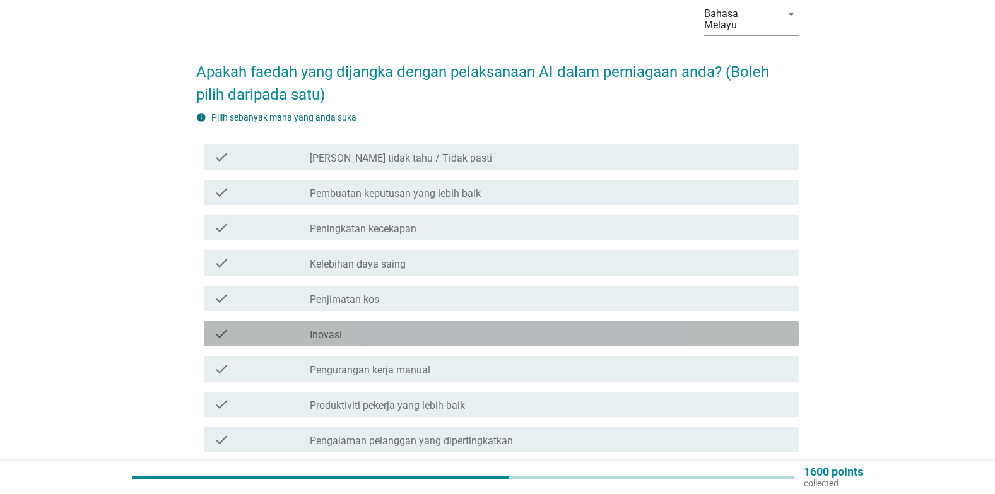
click at [370, 337] on div "check_box_outline_blank Inovasi" at bounding box center [549, 333] width 479 height 15
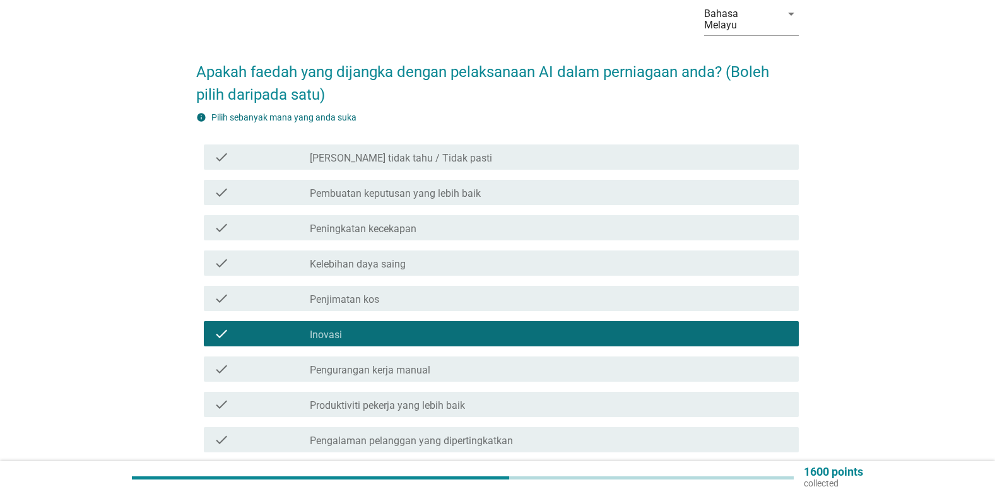
click at [358, 302] on label "Penjimatan kos" at bounding box center [344, 299] width 69 height 13
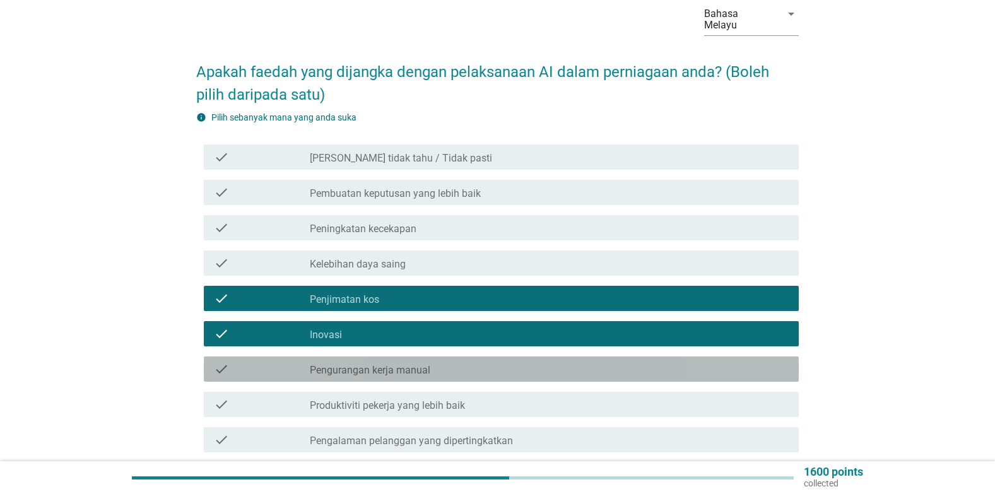
click at [353, 372] on label "Pengurangan kerja manual" at bounding box center [370, 370] width 121 height 13
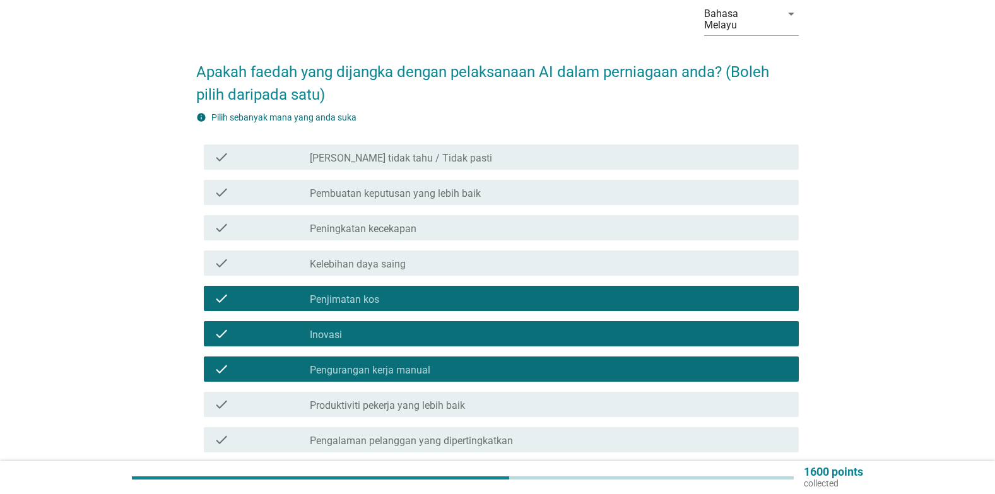
scroll to position [126, 0]
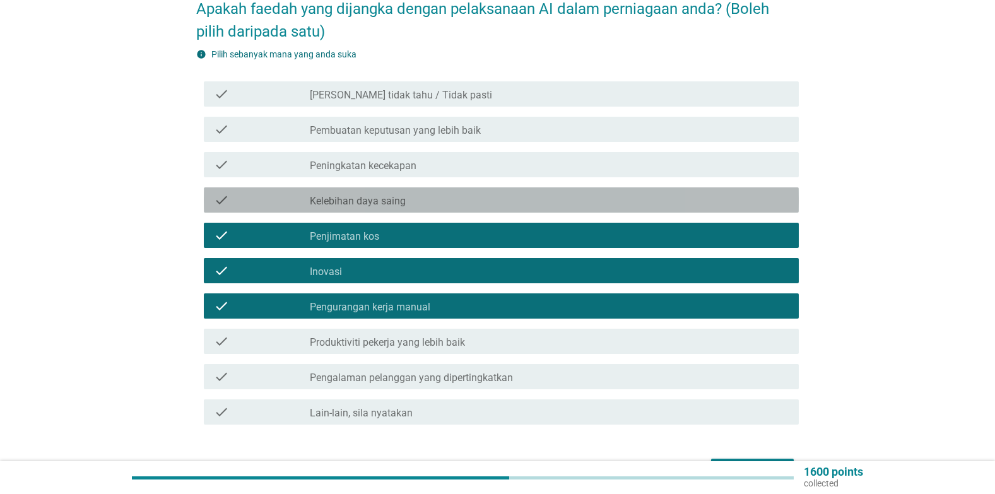
click at [343, 197] on label "Kelebihan daya saing" at bounding box center [358, 201] width 96 height 13
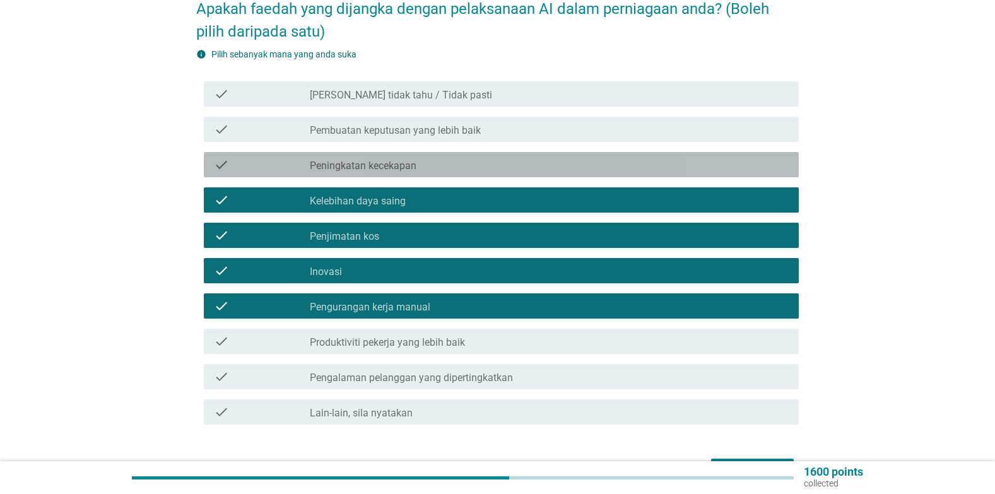
click at [355, 161] on label "Peningkatan kecekapan" at bounding box center [363, 166] width 107 height 13
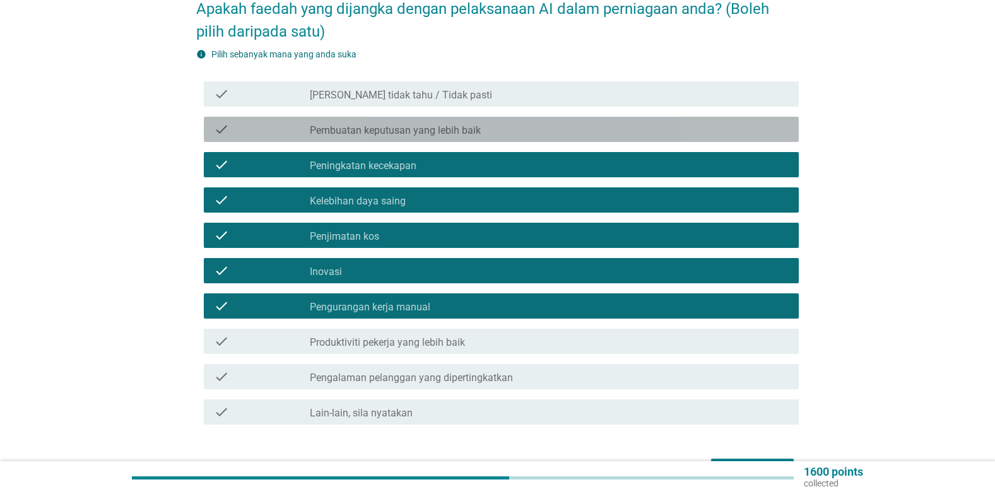
click at [382, 127] on label "Pembuatan keputusan yang lebih baik" at bounding box center [395, 130] width 171 height 13
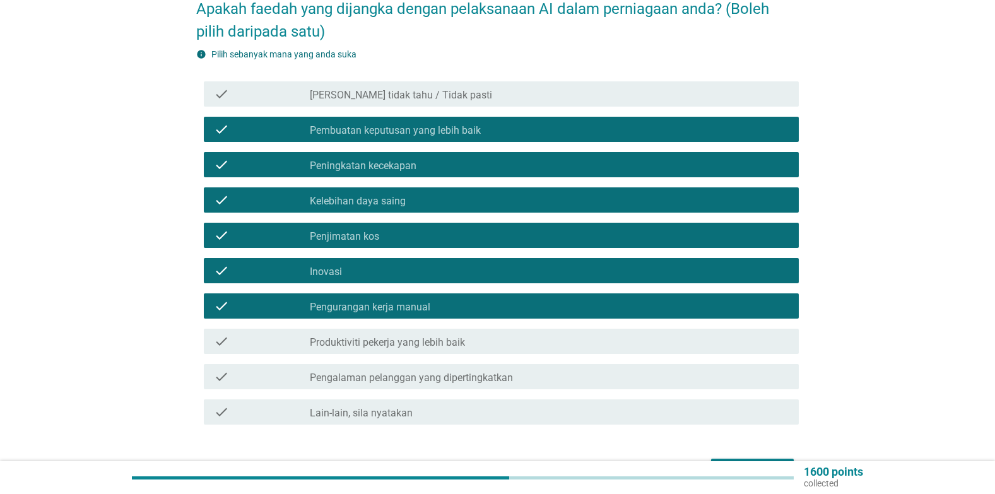
scroll to position [207, 0]
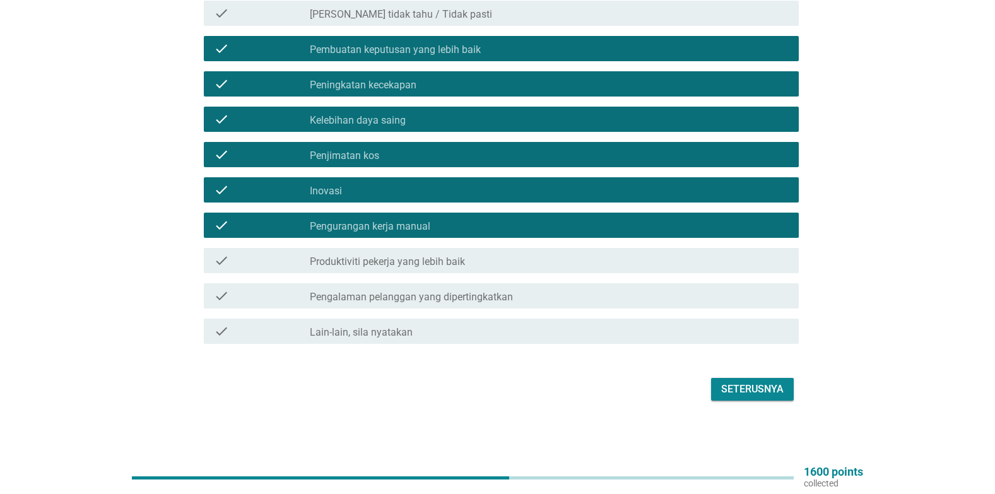
click at [778, 391] on div "Seterusnya" at bounding box center [752, 389] width 62 height 15
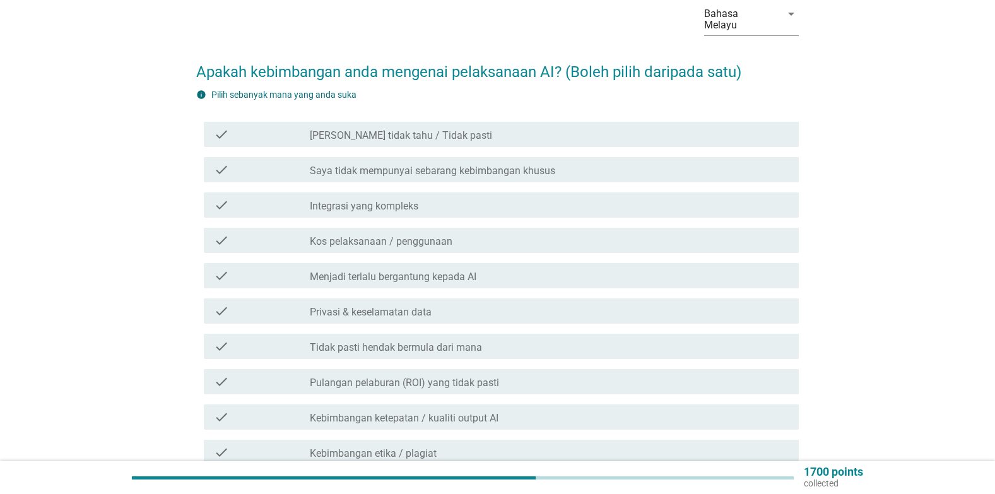
scroll to position [126, 0]
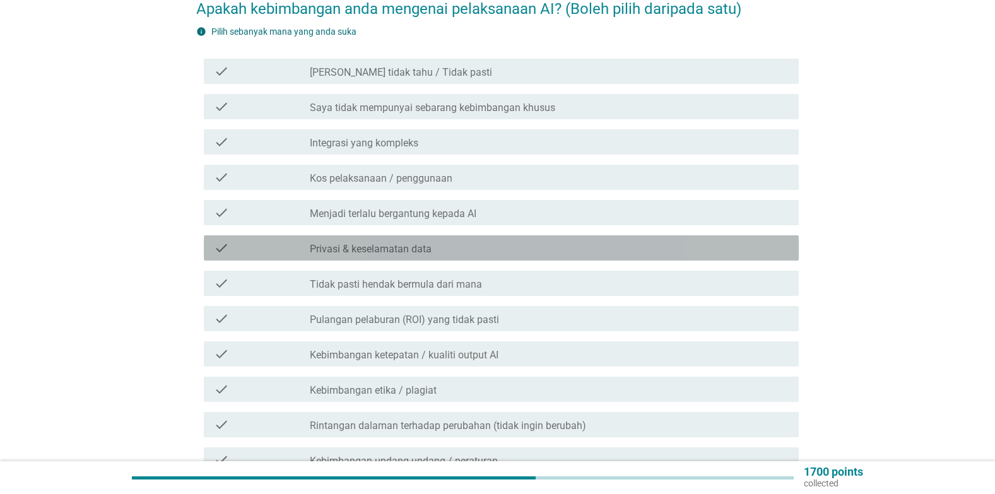
click at [412, 246] on label "Privasi & keselamatan data" at bounding box center [371, 249] width 122 height 13
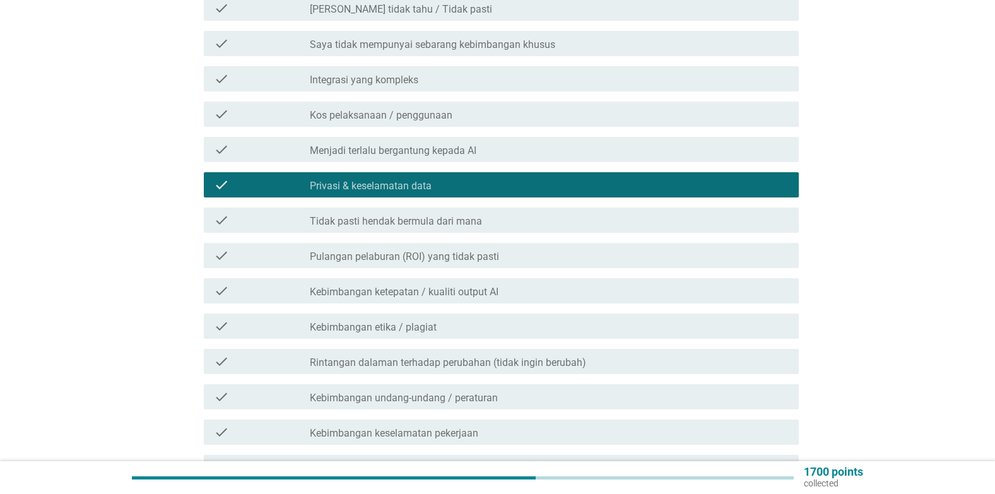
scroll to position [252, 0]
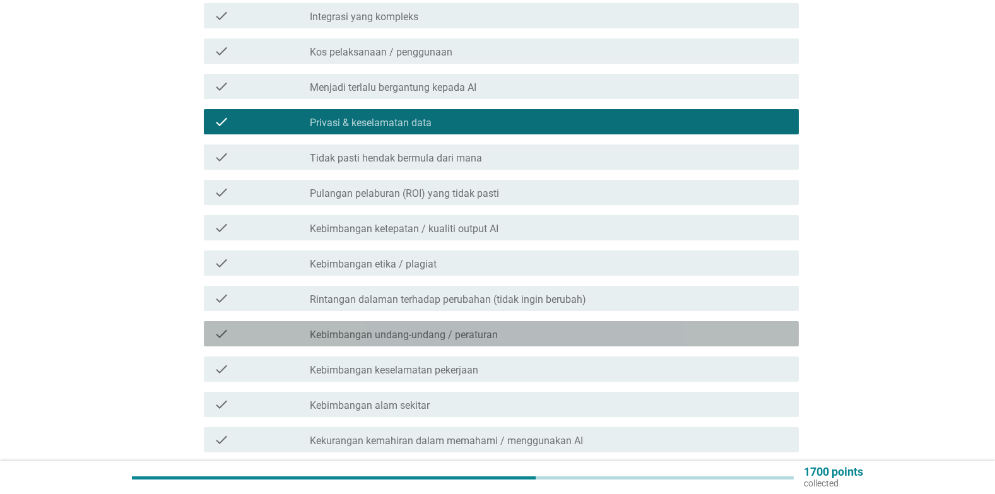
click at [491, 331] on label "Kebimbangan undang-undang / peraturan" at bounding box center [404, 335] width 188 height 13
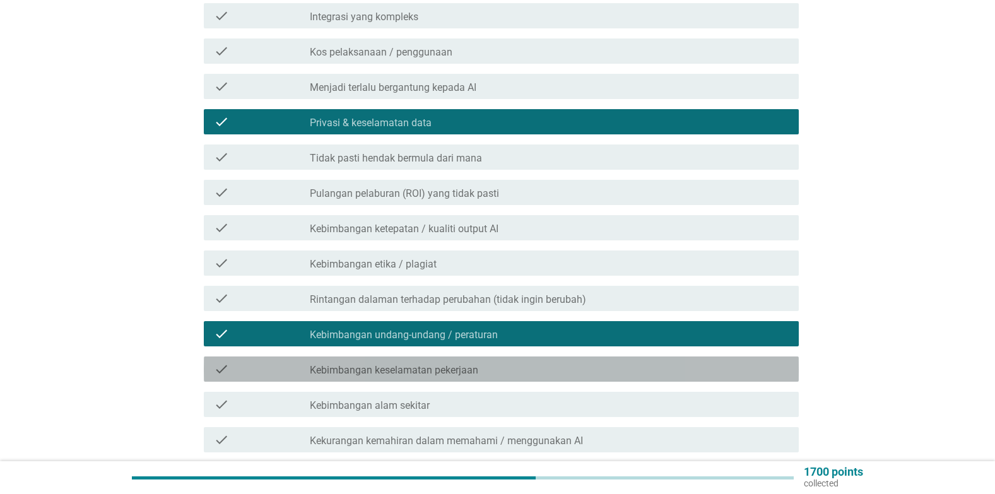
click at [478, 372] on div "check_box_outline_blank Kebimbangan keselamatan pekerjaan" at bounding box center [549, 369] width 479 height 15
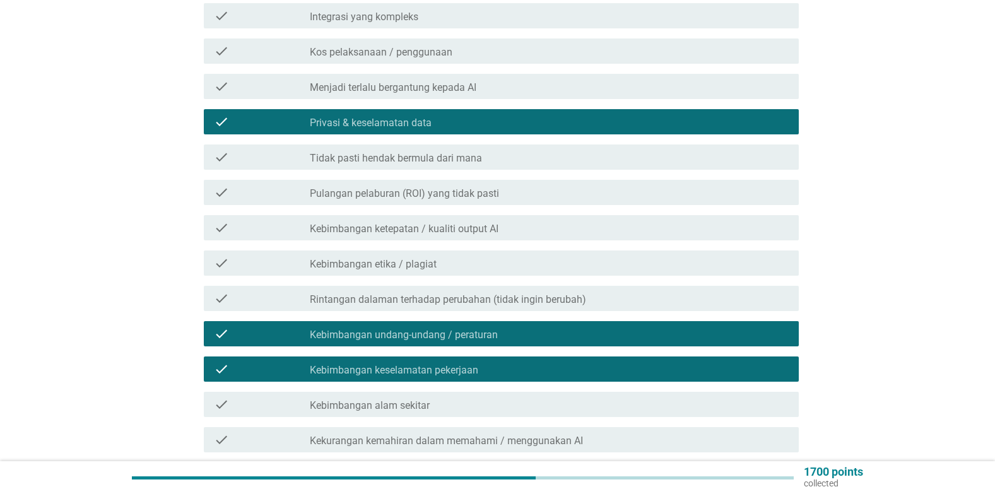
scroll to position [316, 0]
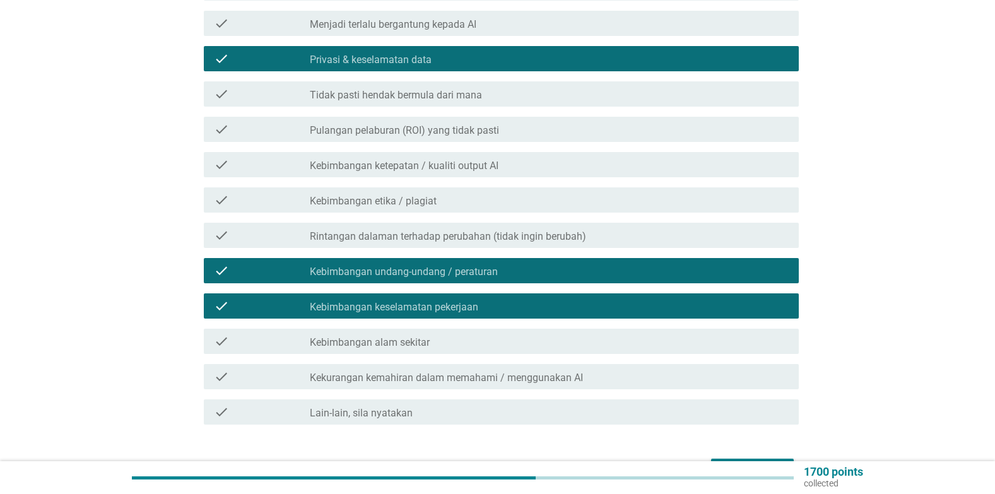
click at [471, 378] on label "Kekurangan kemahiran dalam memahami / menggunakan AI" at bounding box center [446, 378] width 273 height 13
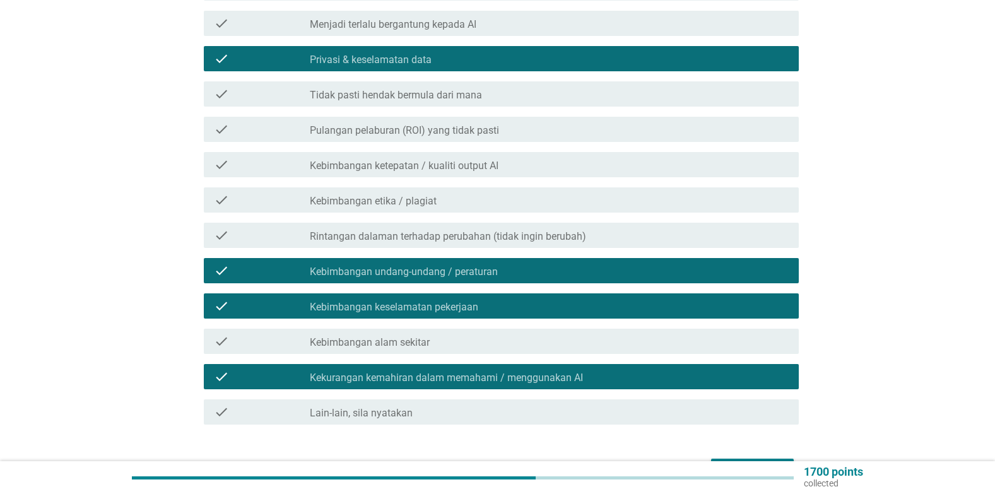
click at [471, 378] on label "Kekurangan kemahiran dalam memahami / menggunakan AI" at bounding box center [446, 378] width 273 height 13
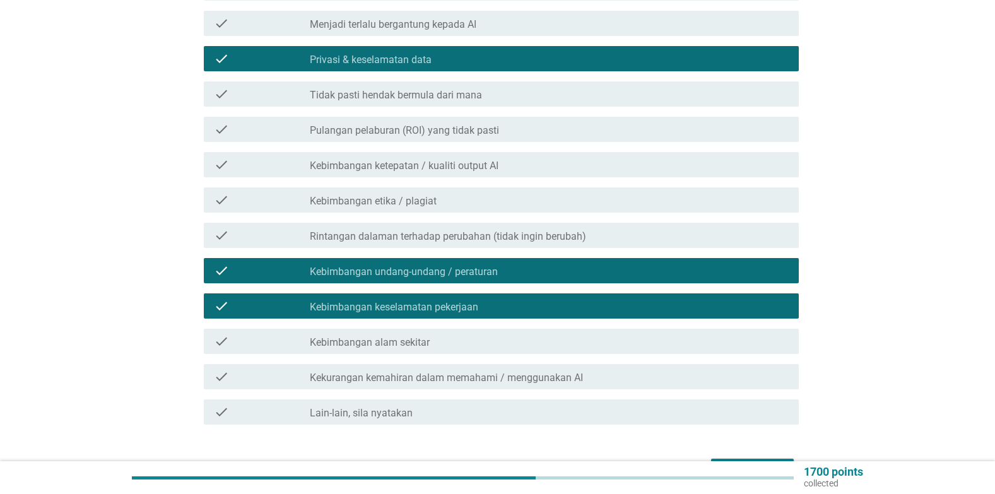
click at [372, 156] on div "check check_box_outline_blank Kebimbangan ketepatan / kualiti output AI" at bounding box center [501, 164] width 595 height 25
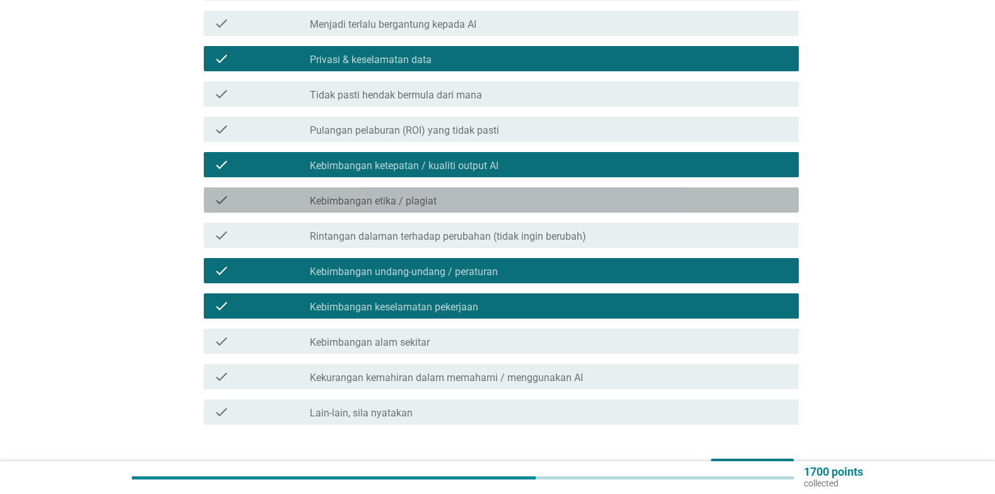
click at [466, 203] on div "check_box_outline_blank Kebimbangan etika / plagiat" at bounding box center [549, 200] width 479 height 15
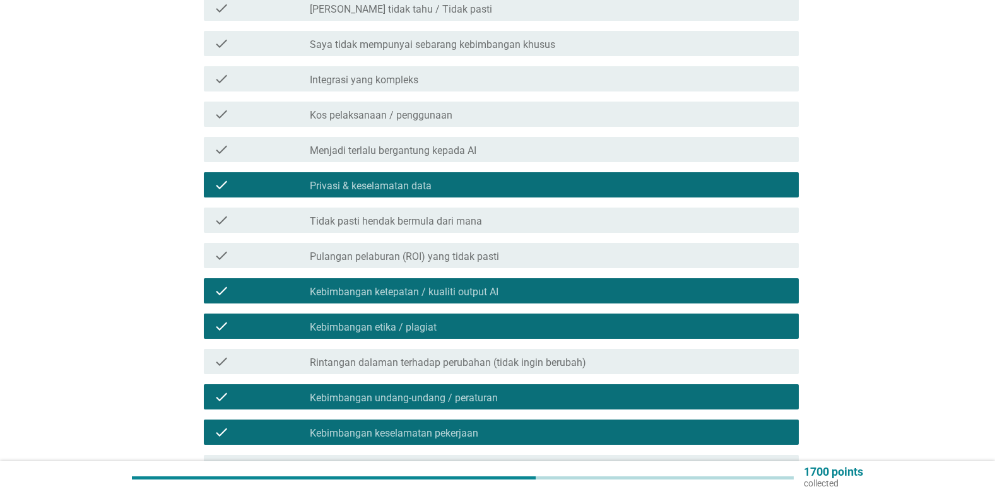
scroll to position [126, 0]
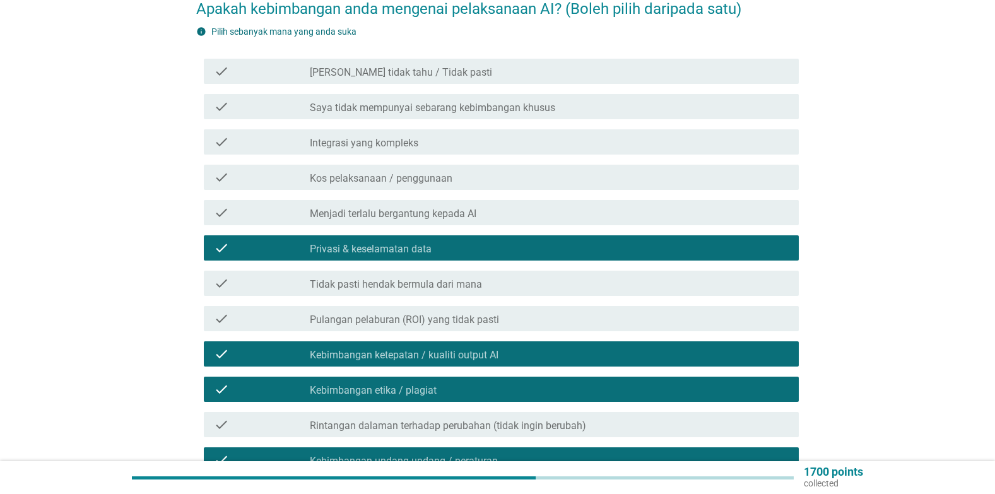
click at [433, 177] on label "Kos pelaksanaan / penggunaan" at bounding box center [381, 178] width 143 height 13
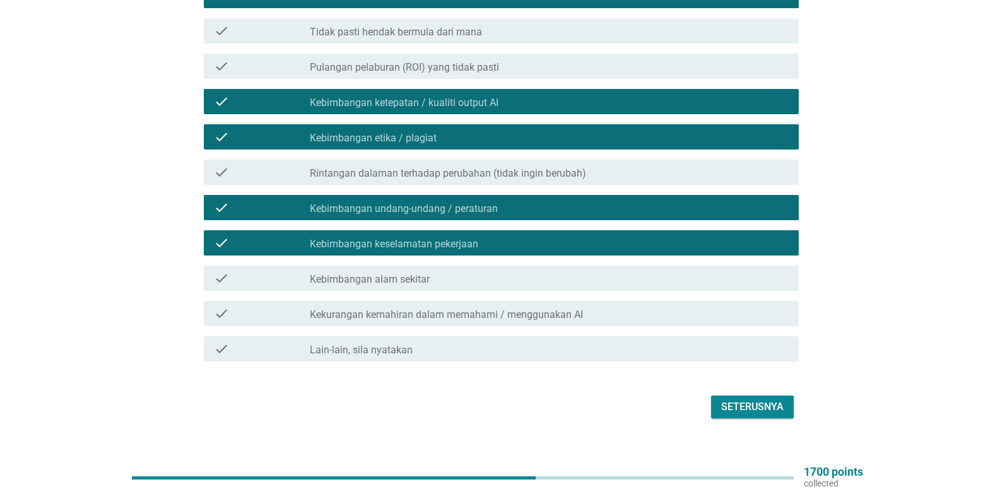
scroll to position [396, 0]
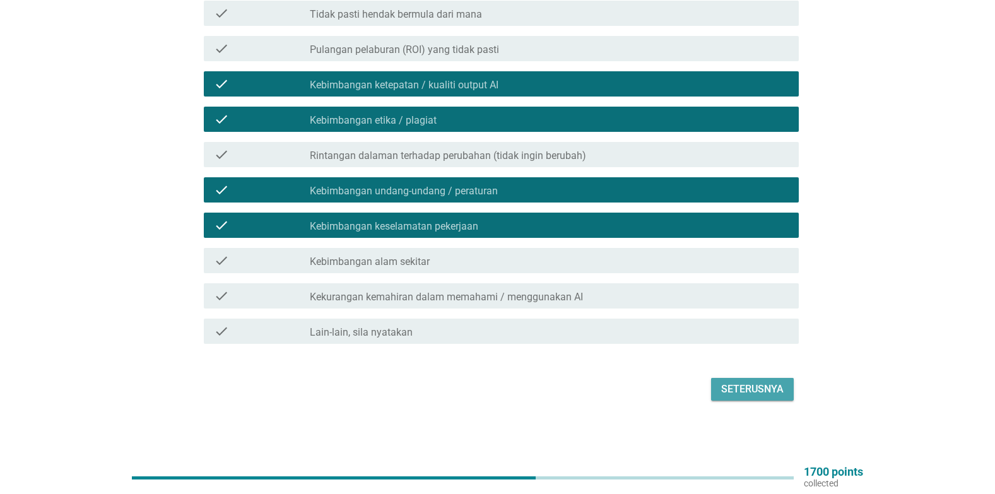
click at [767, 389] on div "Seterusnya" at bounding box center [752, 389] width 62 height 15
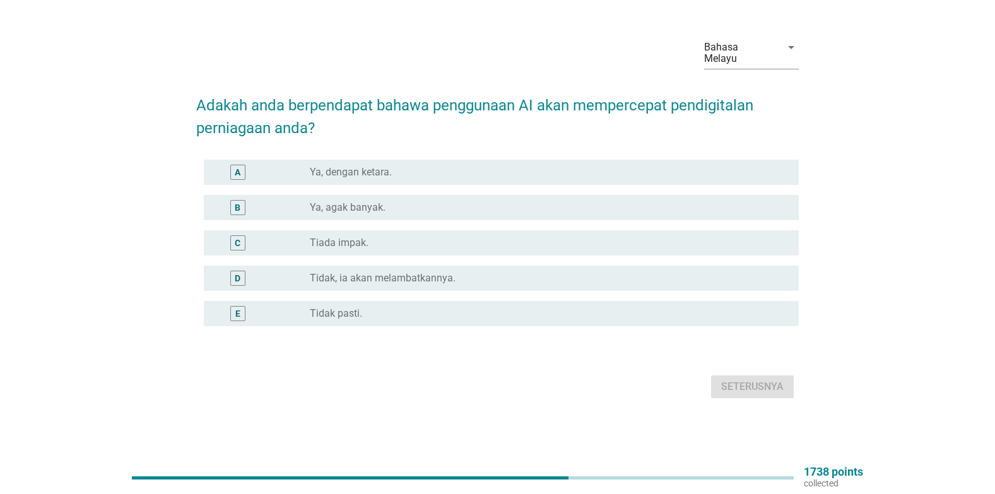
scroll to position [0, 0]
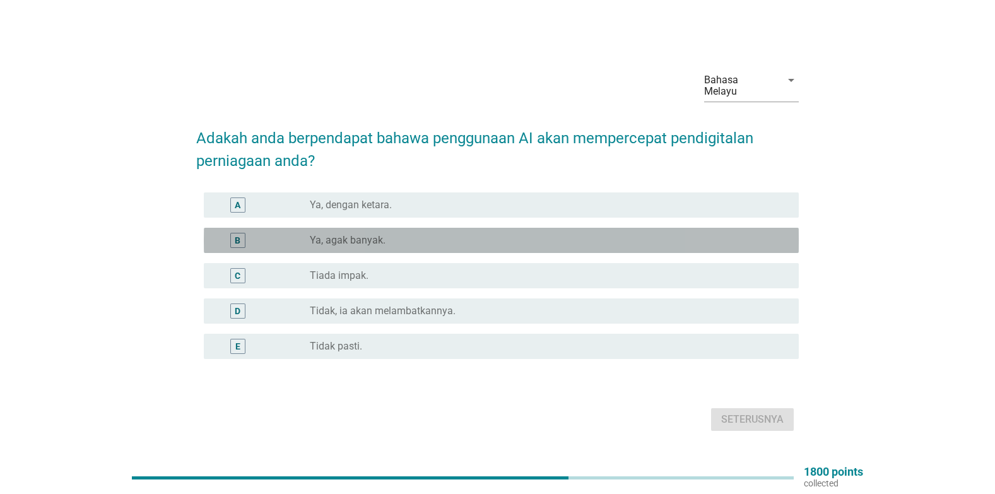
click at [355, 241] on label "Ya, agak banyak." at bounding box center [348, 240] width 76 height 13
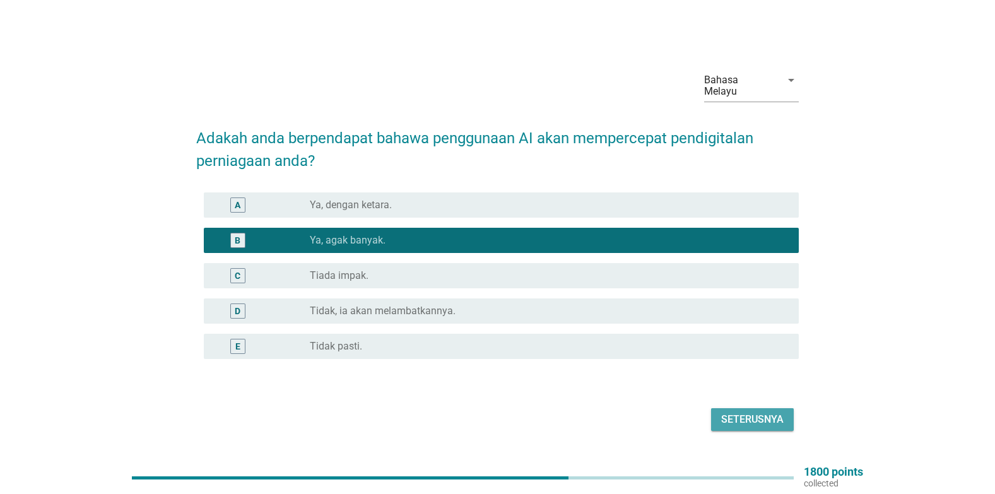
click at [771, 424] on div "Seterusnya" at bounding box center [752, 419] width 62 height 15
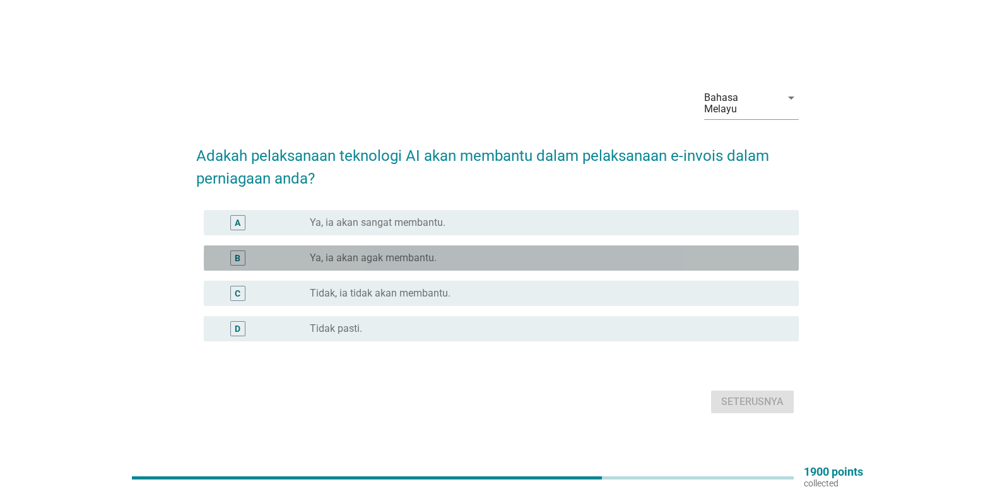
click at [324, 257] on label "Ya, ia akan agak membantu." at bounding box center [373, 258] width 127 height 13
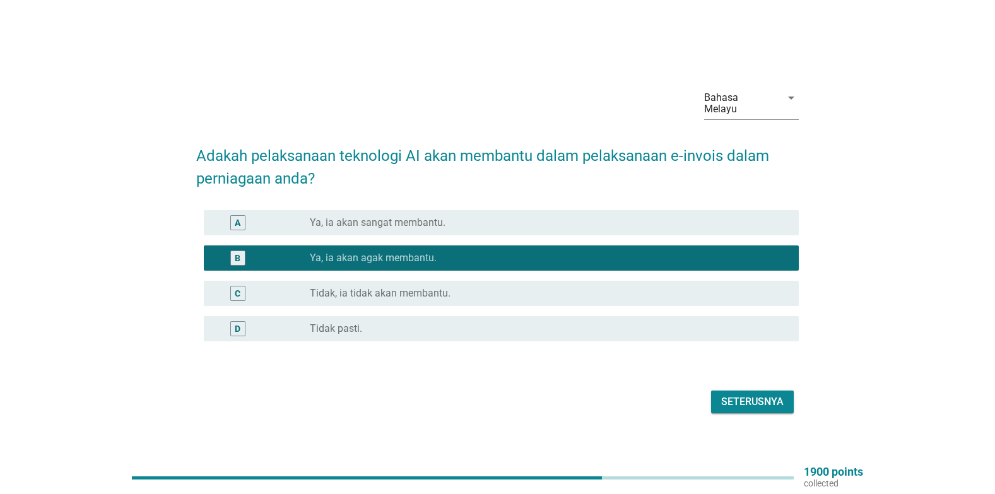
click at [731, 398] on div "Seterusnya" at bounding box center [752, 401] width 62 height 15
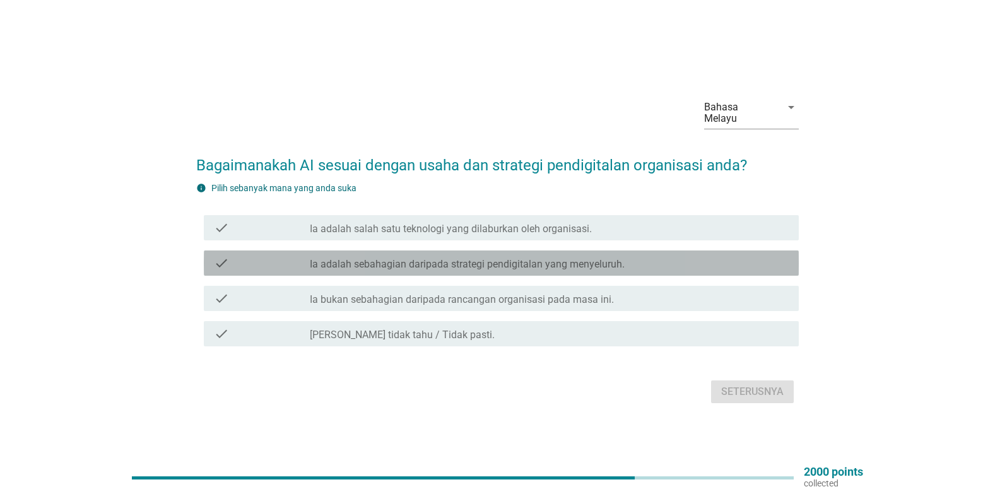
click at [379, 265] on label "Ia adalah sebahagian daripada strategi pendigitalan yang menyeluruh." at bounding box center [467, 264] width 315 height 13
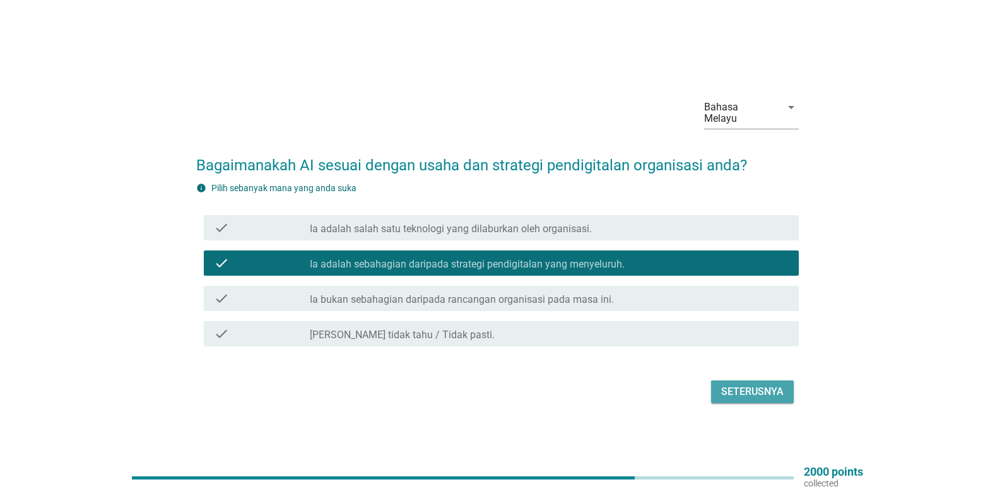
click at [752, 390] on div "Seterusnya" at bounding box center [752, 391] width 62 height 15
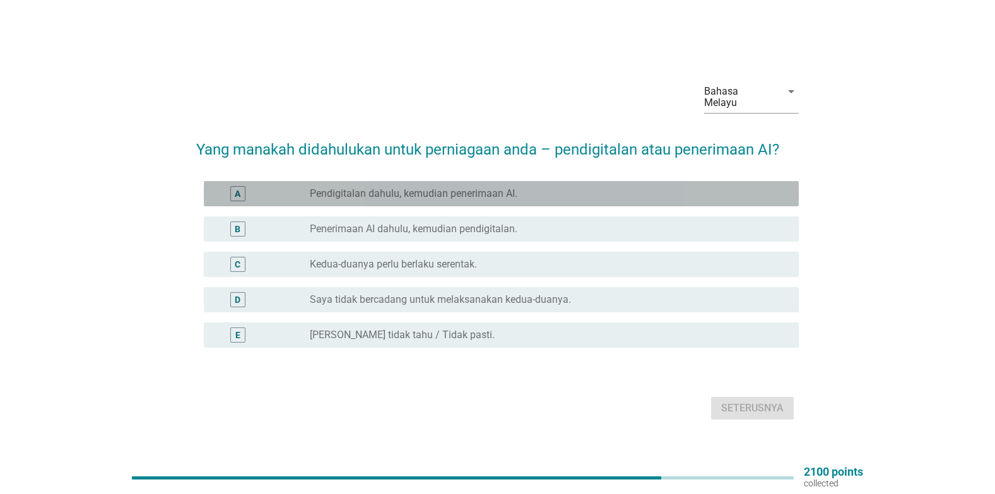
click at [371, 191] on label "Pendigitalan dahulu, kemudian penerimaan AI." at bounding box center [414, 193] width 208 height 13
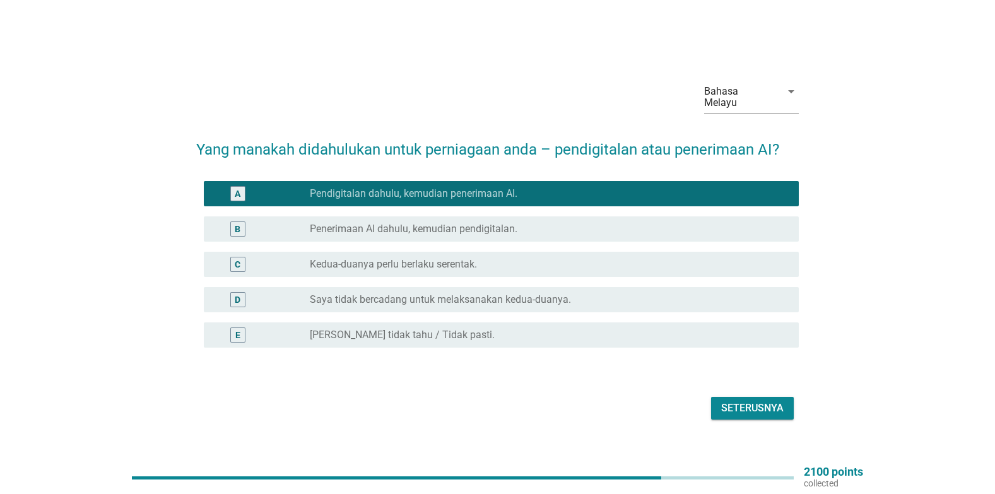
click at [728, 405] on div "Seterusnya" at bounding box center [752, 408] width 62 height 15
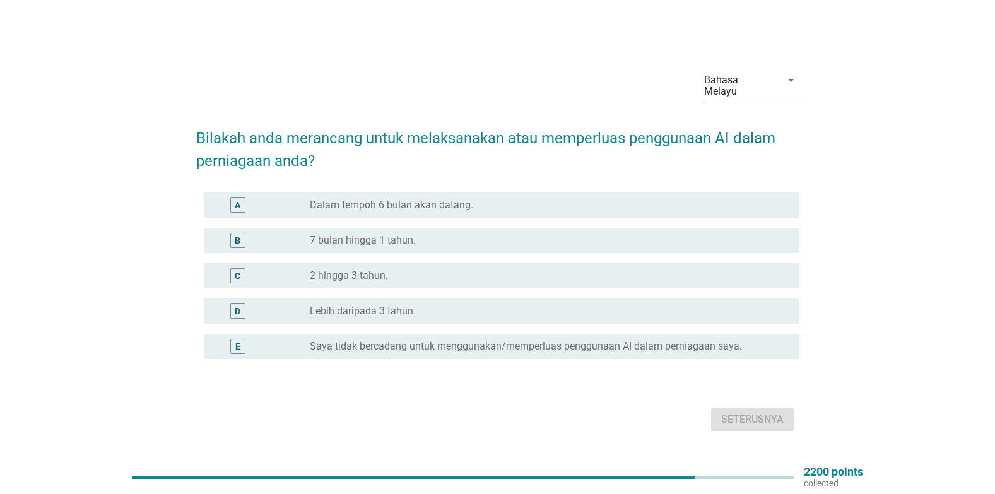
click at [468, 244] on div "radio_button_unchecked 7 bulan hingga 1 tahun." at bounding box center [544, 240] width 469 height 13
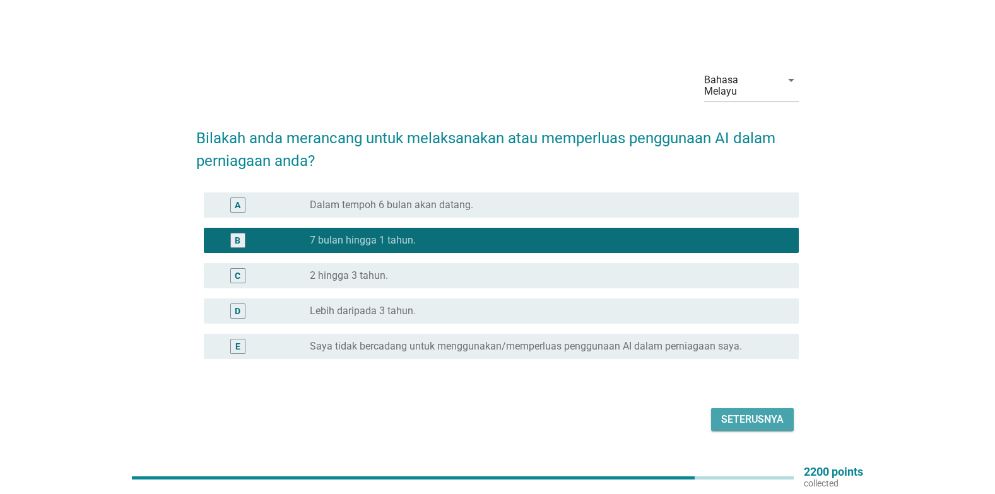
click at [757, 422] on div "Seterusnya" at bounding box center [752, 419] width 62 height 15
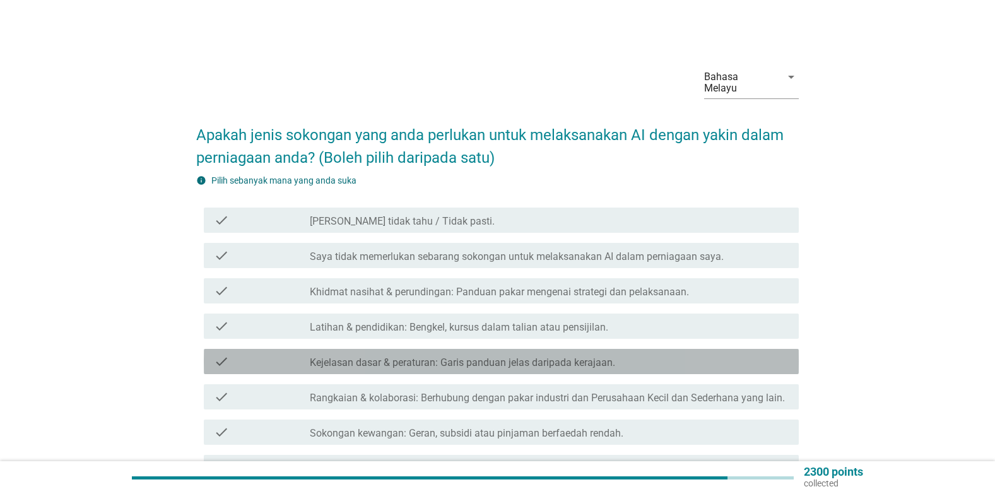
click at [316, 360] on label "Kejelasan dasar & peraturan: Garis panduan jelas daripada kerajaan." at bounding box center [462, 363] width 305 height 13
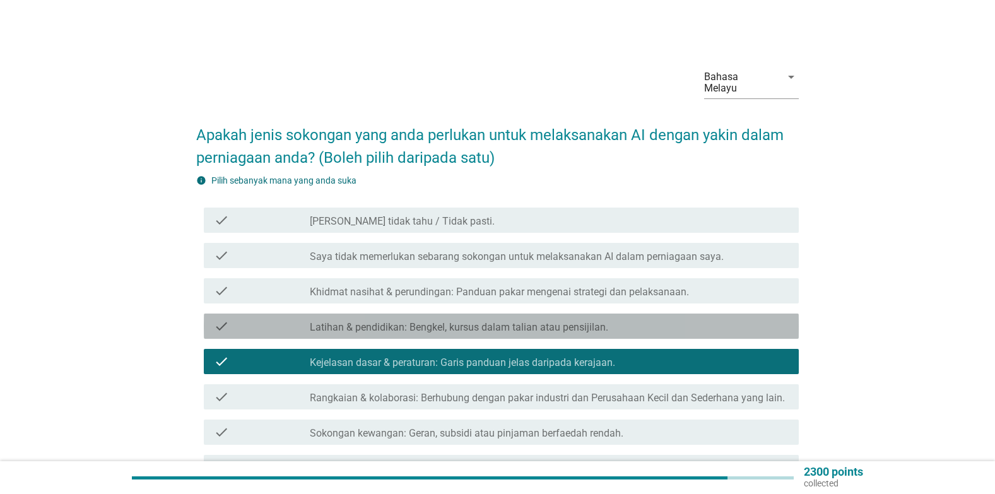
click at [317, 326] on label "Latihan & pendidikan: Bengkel, kursus dalam talian atau pensijilan." at bounding box center [459, 327] width 299 height 13
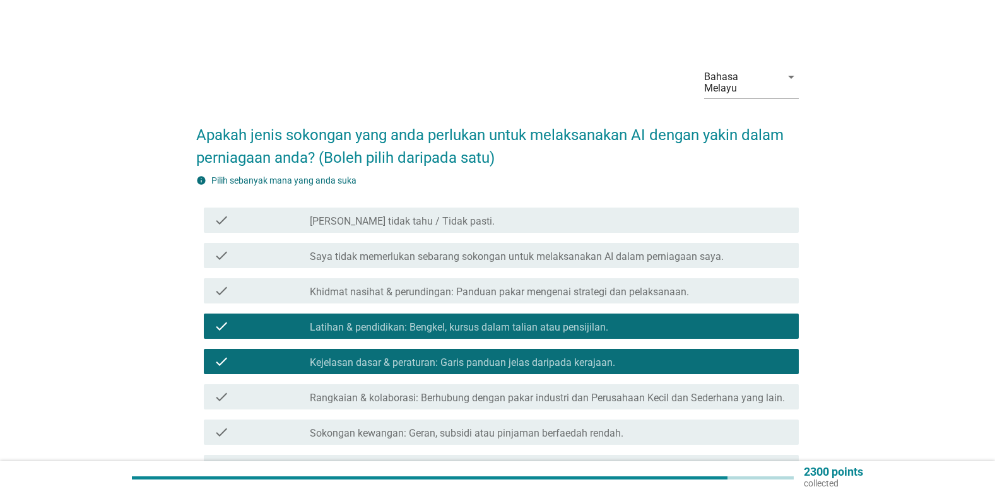
click at [309, 292] on div "check" at bounding box center [262, 290] width 96 height 15
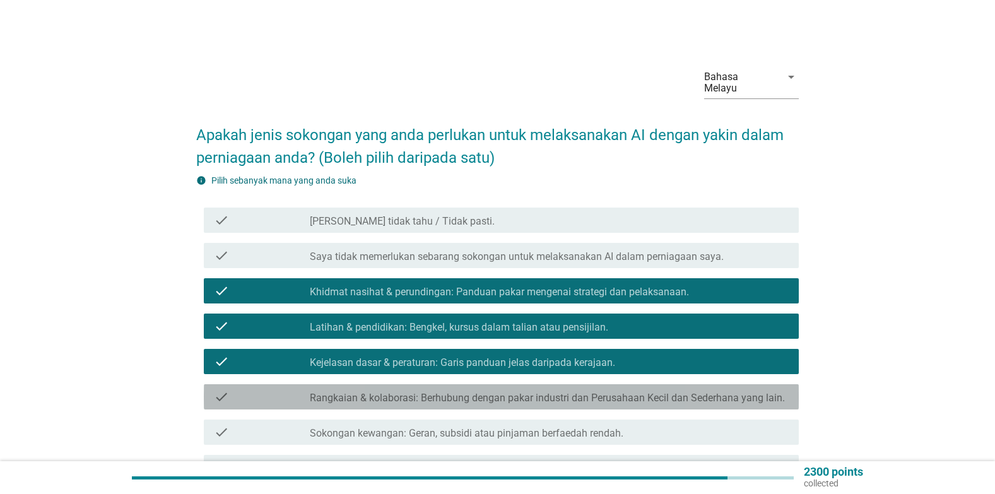
click at [373, 395] on label "Rangkaian & kolaborasi: Berhubung dengan pakar industri dan Perusahaan Kecil da…" at bounding box center [547, 398] width 475 height 13
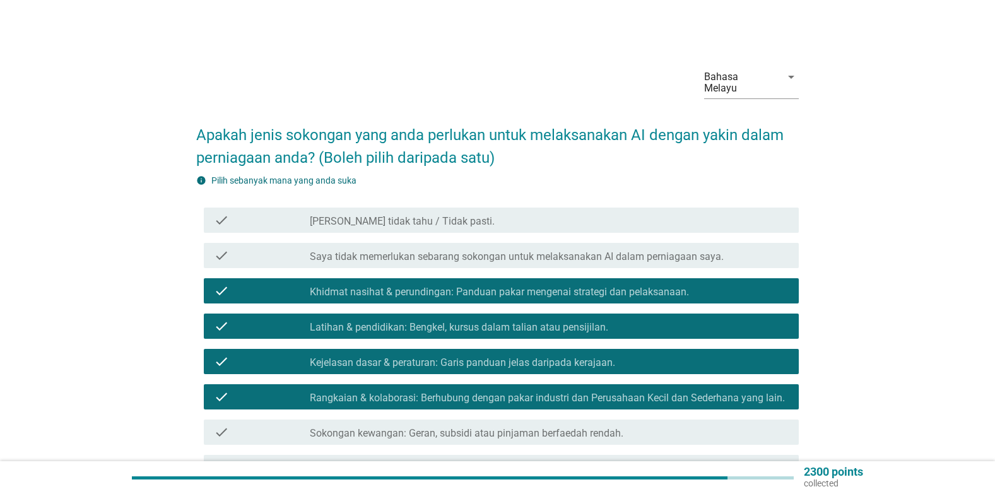
scroll to position [126, 0]
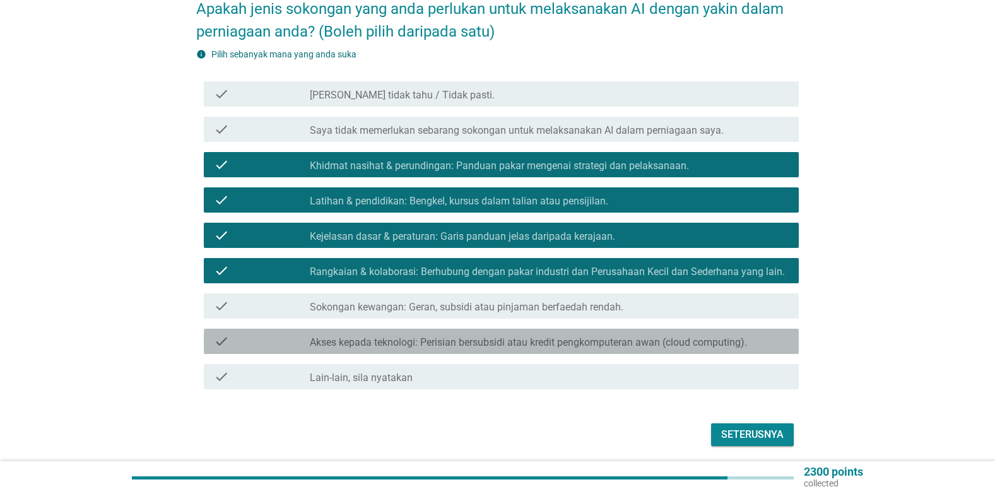
click at [569, 338] on label "Akses kepada teknologi: Perisian bersubsidi atau kredit pengkomputeran awan (cl…" at bounding box center [528, 342] width 437 height 13
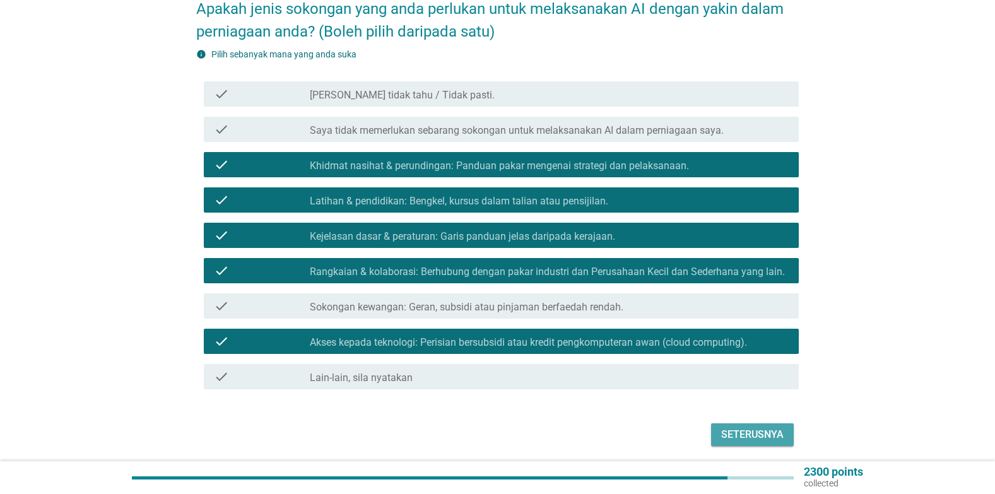
click at [766, 434] on div "Seterusnya" at bounding box center [752, 434] width 62 height 15
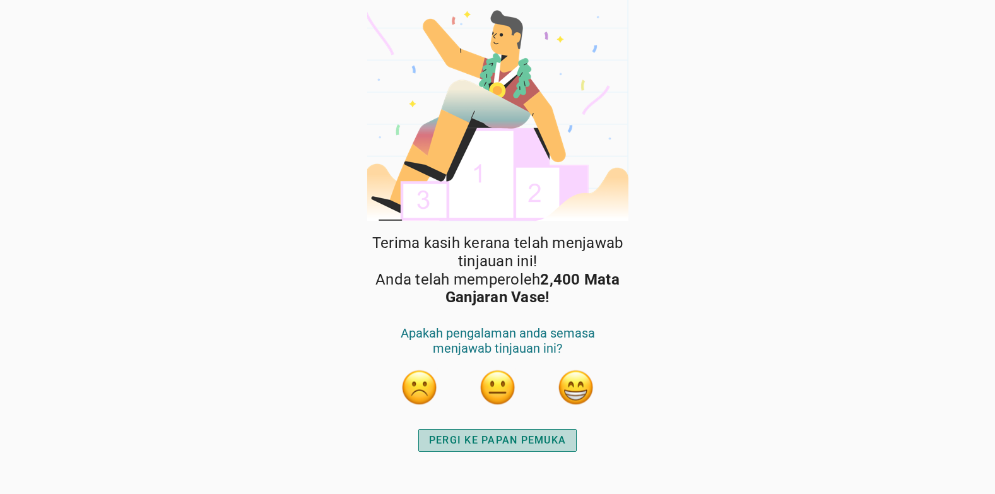
click at [514, 441] on div "PERGI KE PAPAN PEMUKA" at bounding box center [497, 440] width 137 height 15
click at [511, 440] on div "PERGI KE PAPAN PEMUKA" at bounding box center [497, 440] width 137 height 15
